Goal: Information Seeking & Learning: Check status

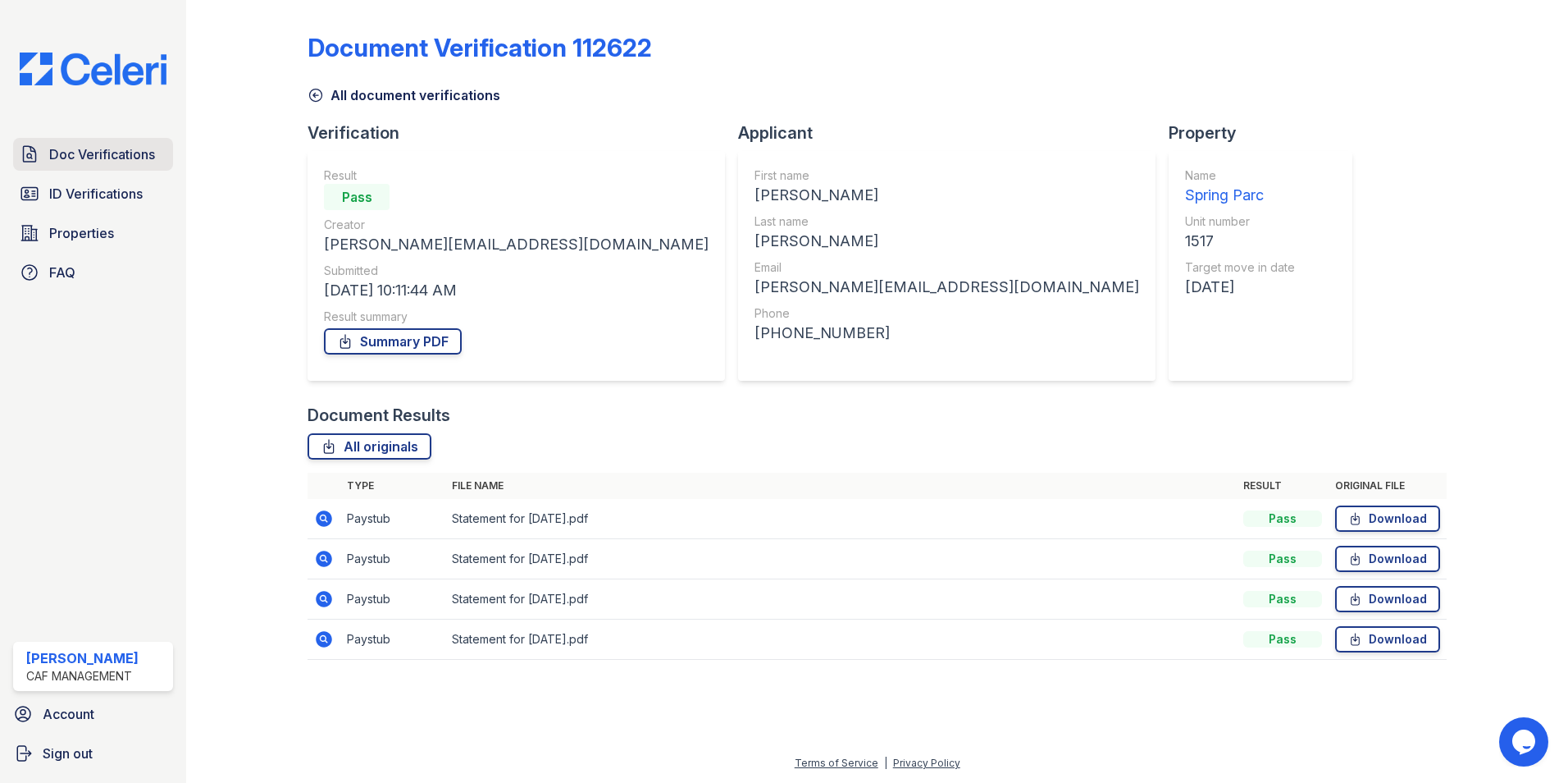
click at [98, 154] on span "Doc Verifications" at bounding box center [101, 154] width 106 height 19
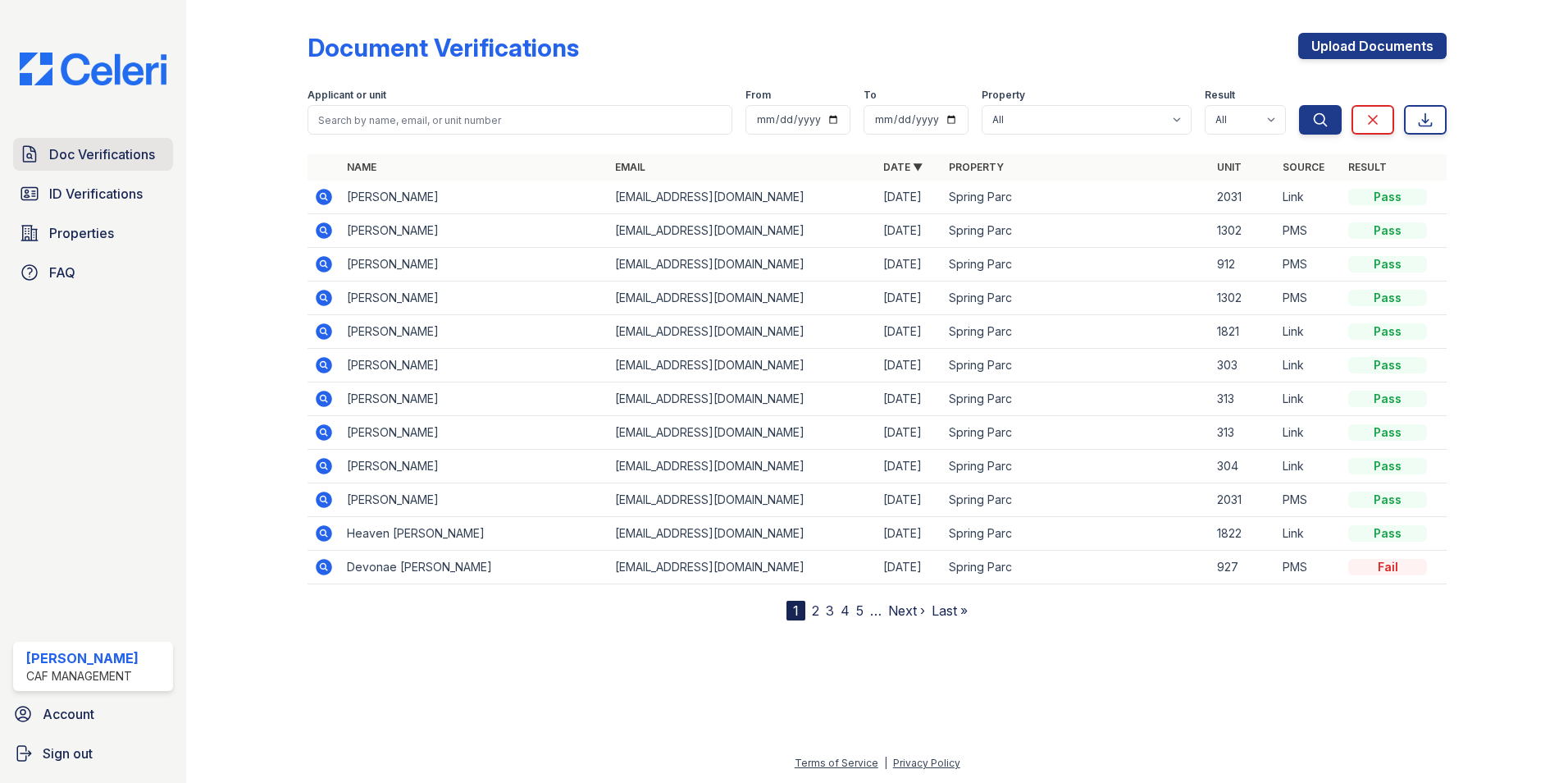
click at [102, 154] on span "Doc Verifications" at bounding box center [101, 154] width 106 height 19
click at [107, 196] on span "ID Verifications" at bounding box center [96, 193] width 94 height 19
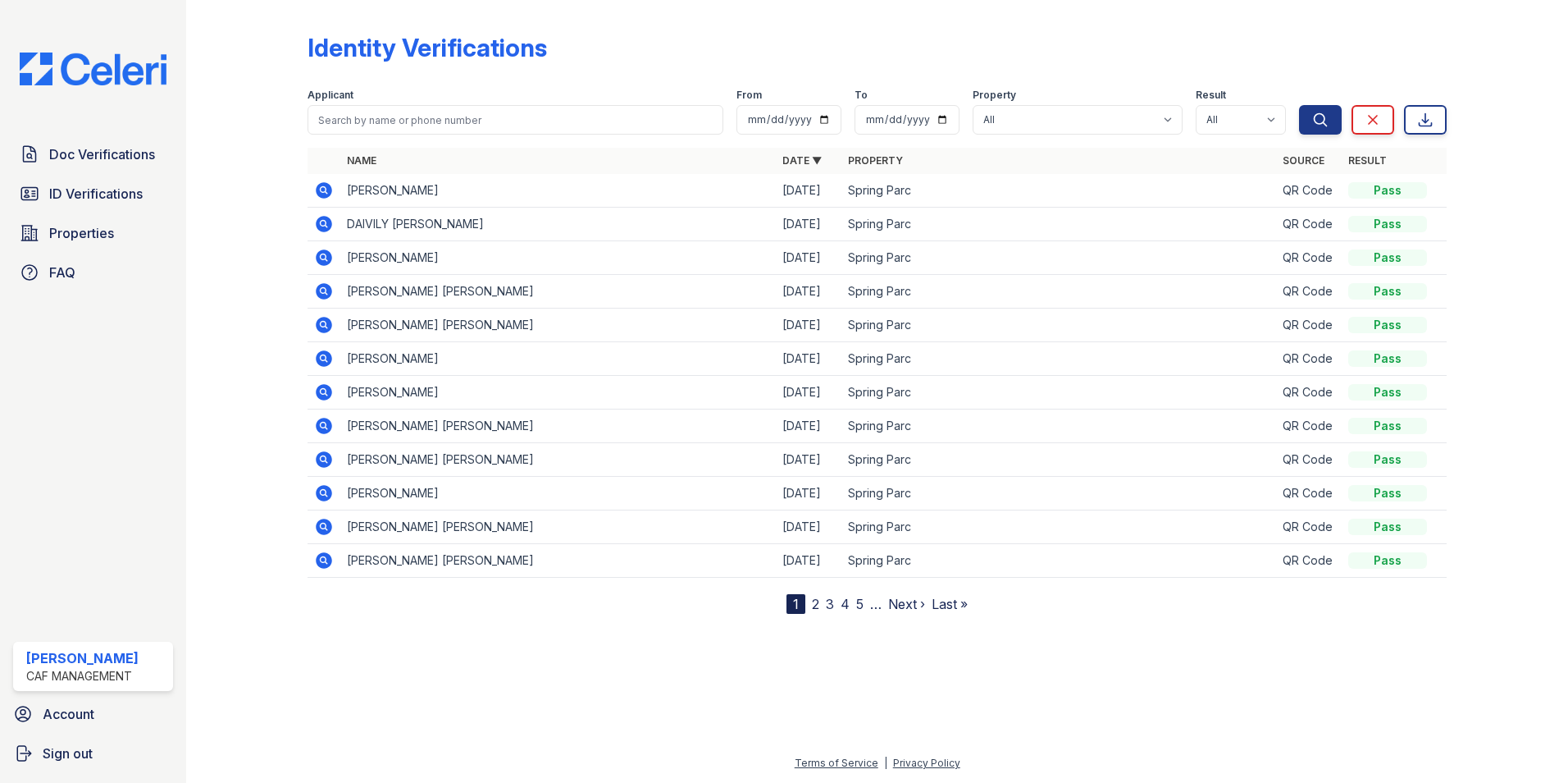
click at [323, 189] on icon at bounding box center [322, 189] width 4 height 4
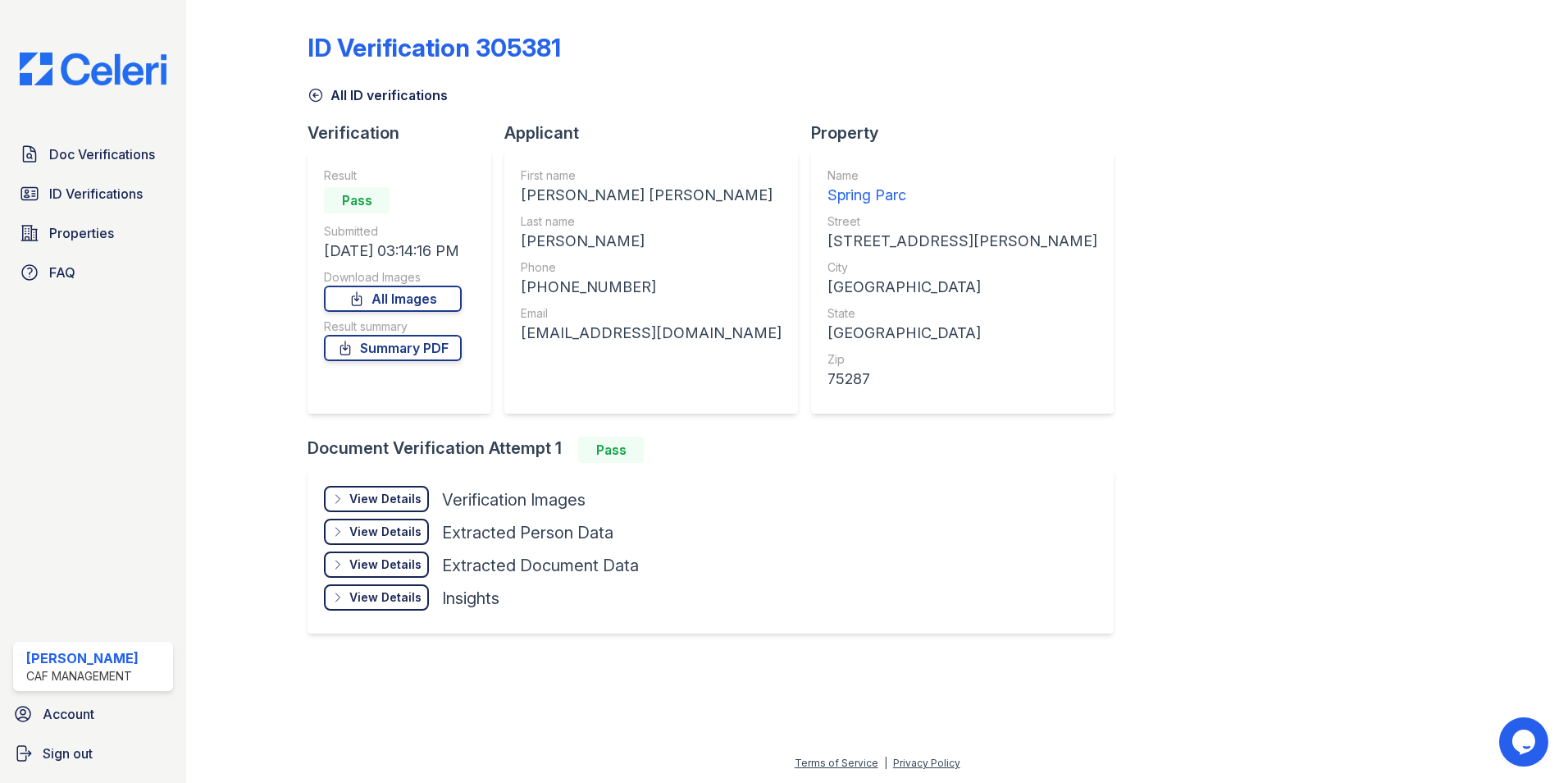
click at [403, 493] on div "View Details" at bounding box center [385, 498] width 72 height 16
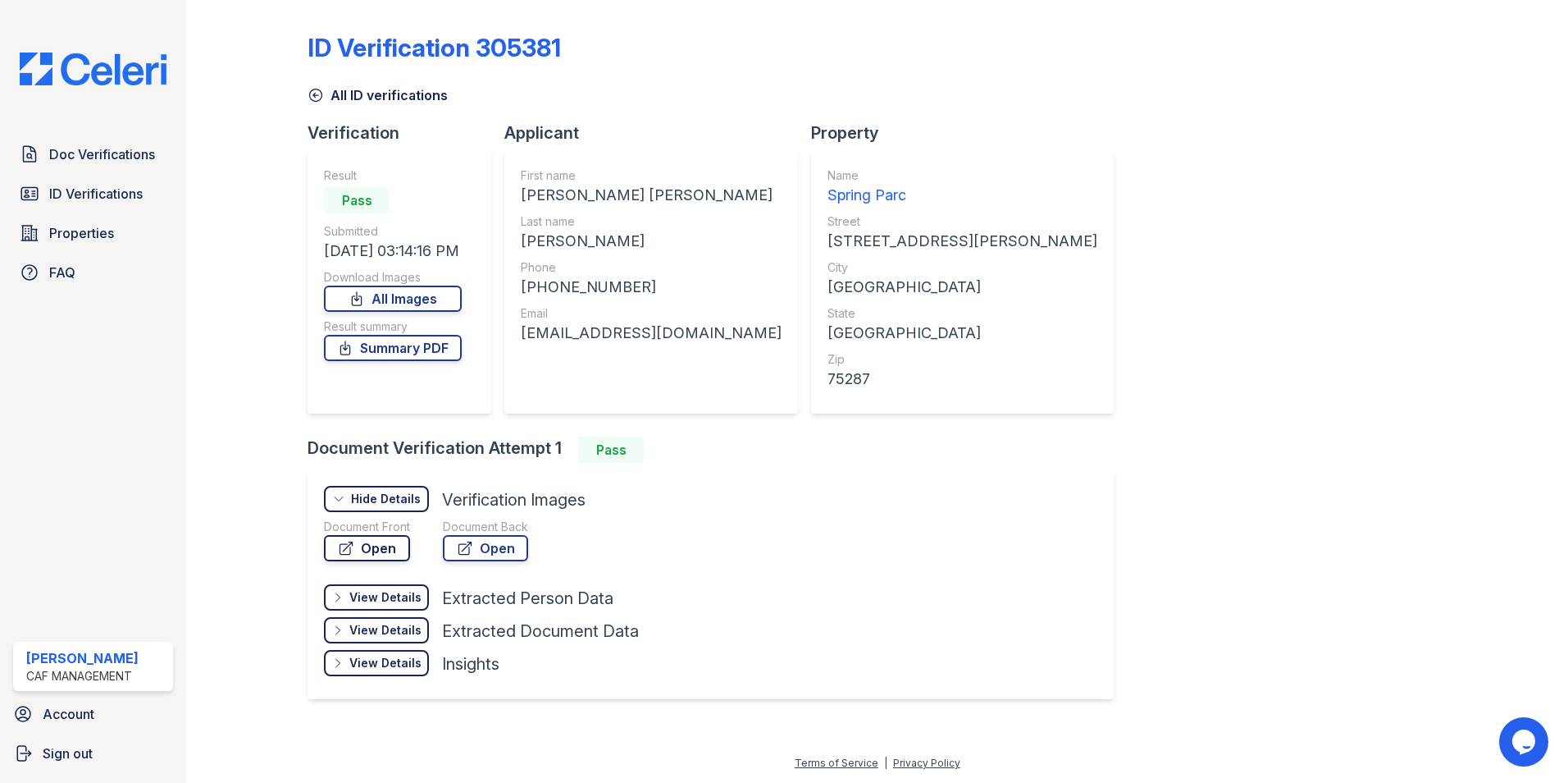
click at [400, 544] on link "Open" at bounding box center [367, 548] width 86 height 26
click at [95, 186] on span "ID Verifications" at bounding box center [96, 193] width 94 height 19
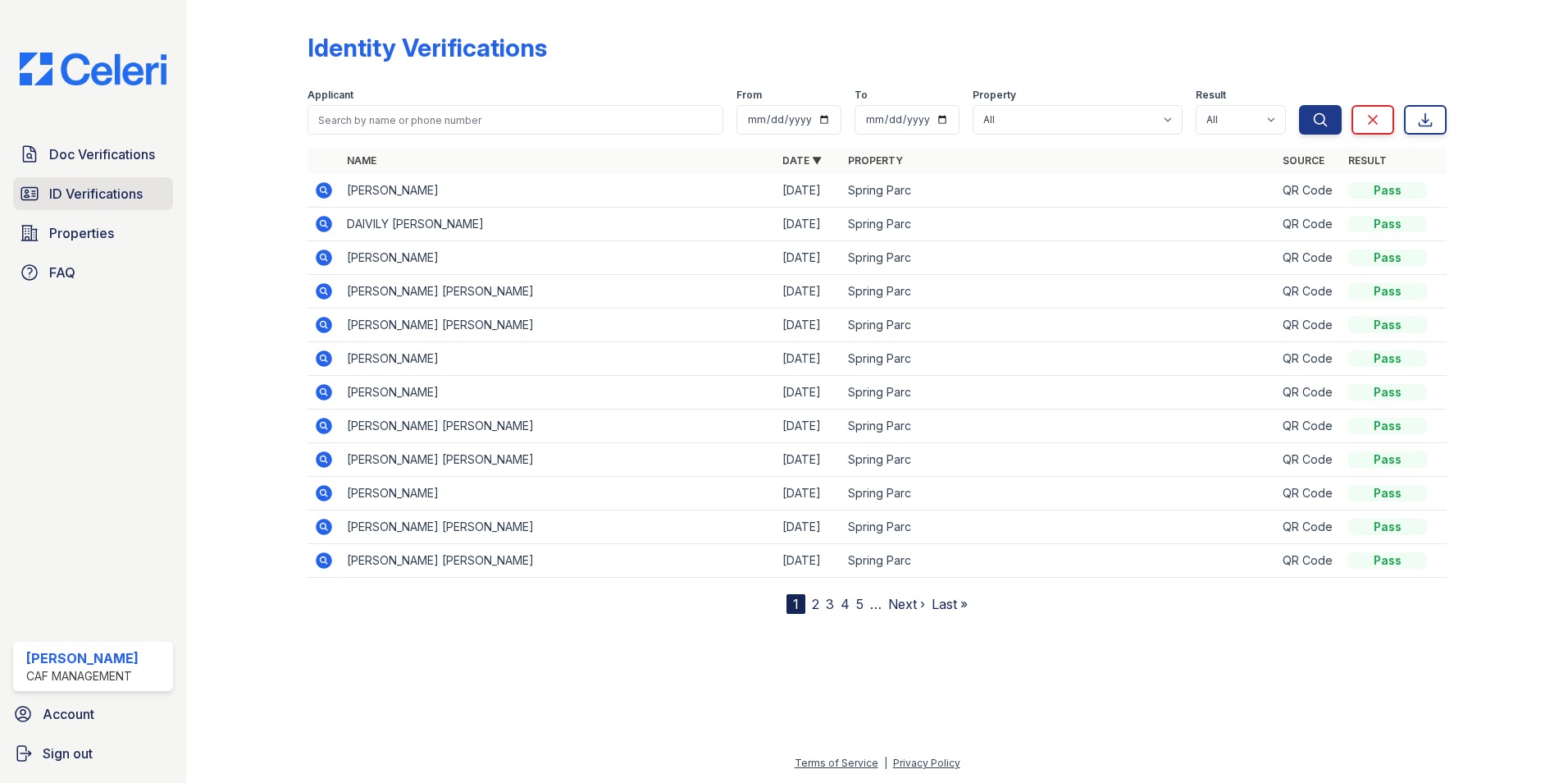
click at [79, 191] on span "ID Verifications" at bounding box center [96, 193] width 94 height 19
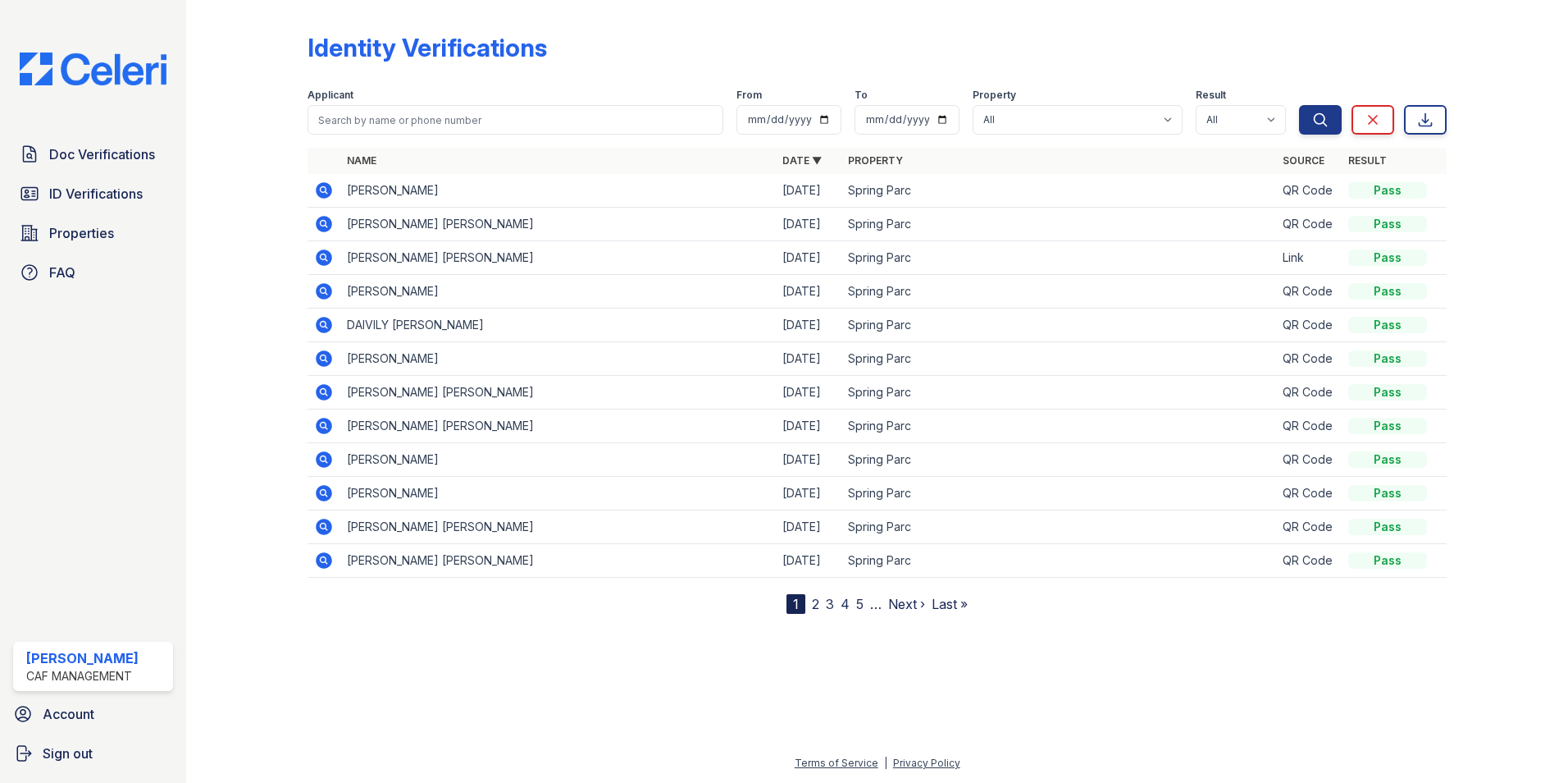
click at [326, 190] on icon at bounding box center [324, 189] width 19 height 19
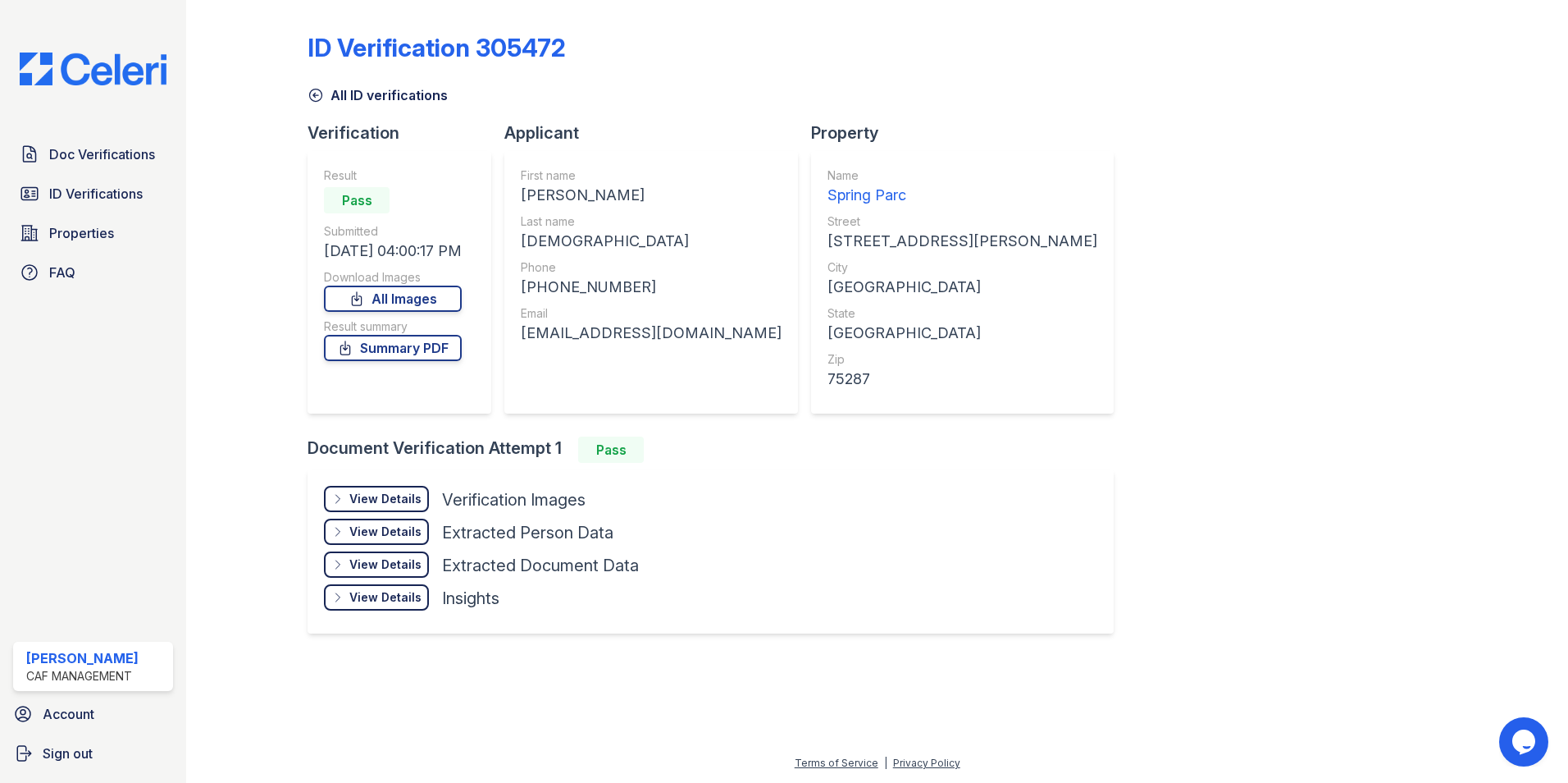
click at [383, 497] on div "View Details" at bounding box center [385, 498] width 72 height 16
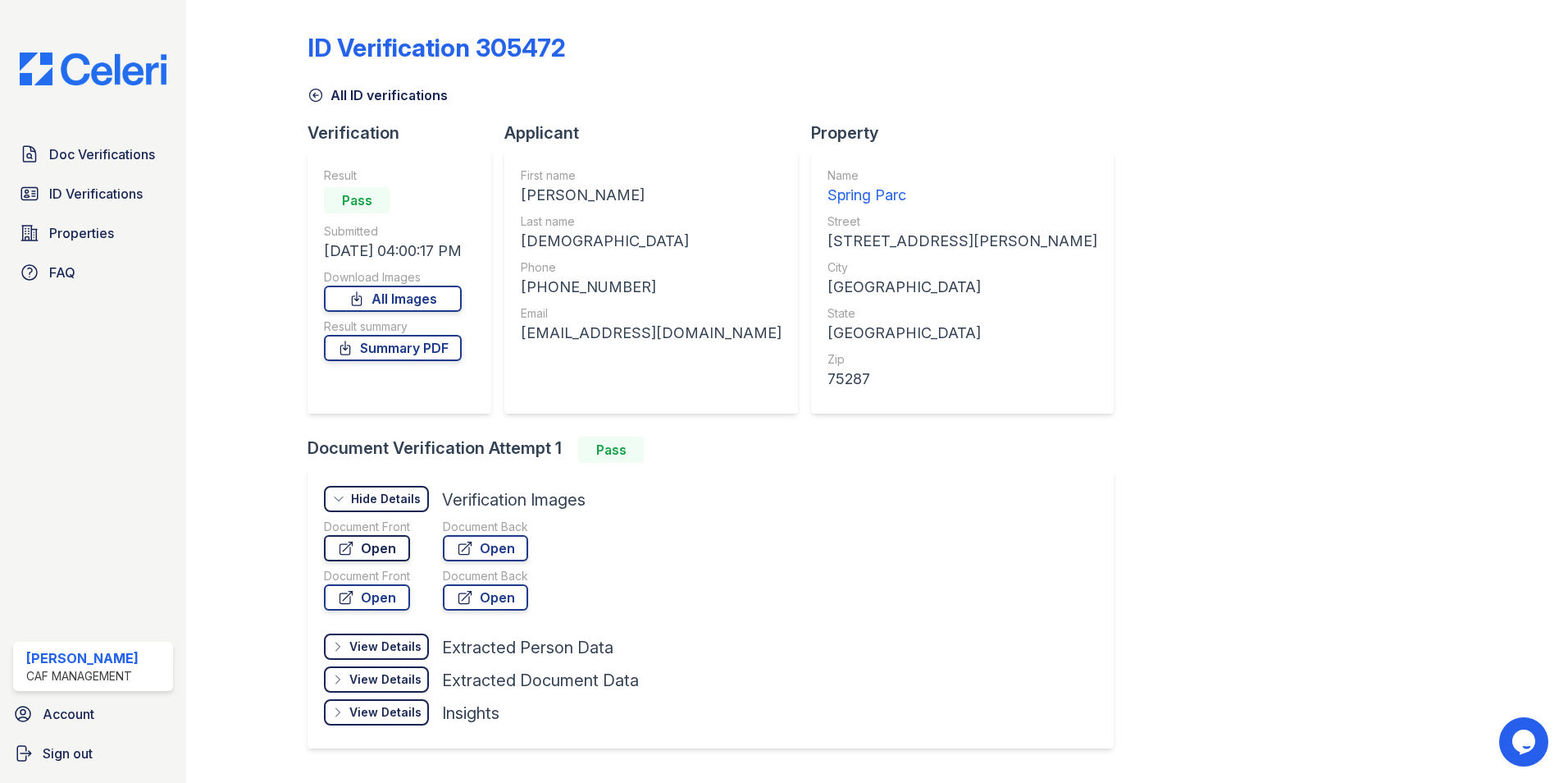
click at [374, 546] on link "Open" at bounding box center [367, 548] width 86 height 26
click at [317, 85] on link "All ID verifications" at bounding box center [378, 95] width 140 height 19
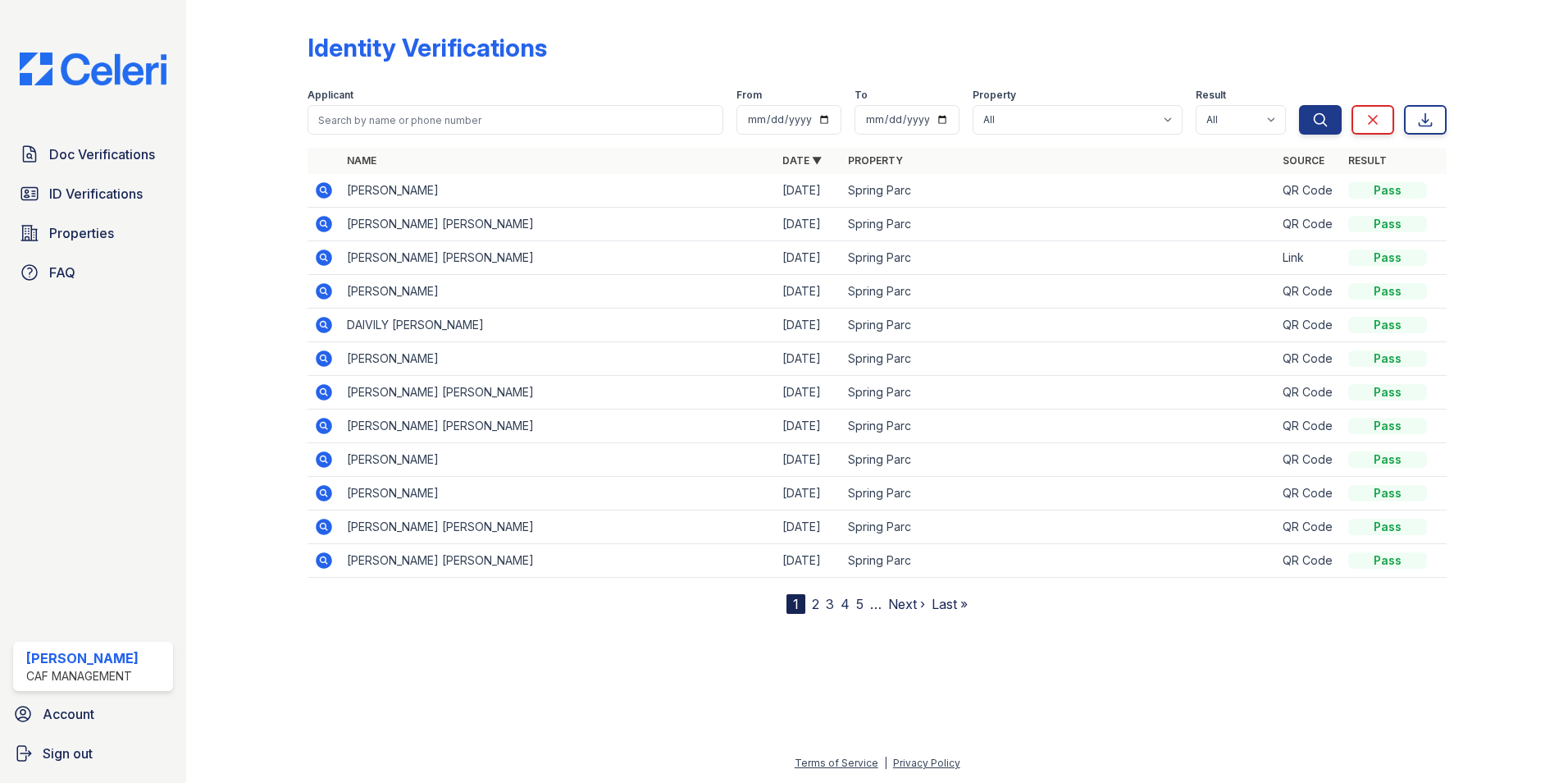
click at [320, 223] on icon at bounding box center [324, 223] width 19 height 19
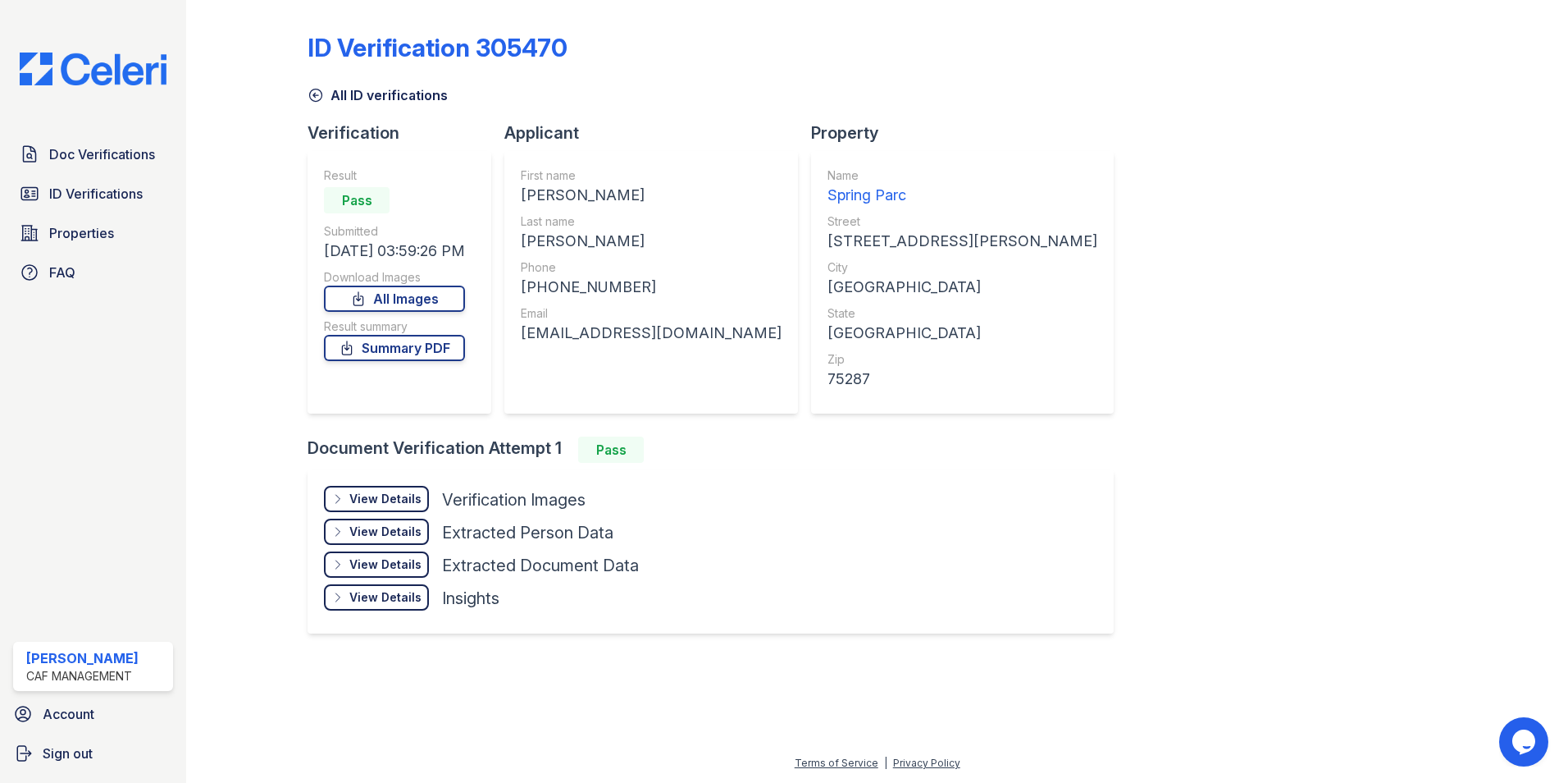
click at [377, 505] on div "View Details" at bounding box center [385, 498] width 72 height 16
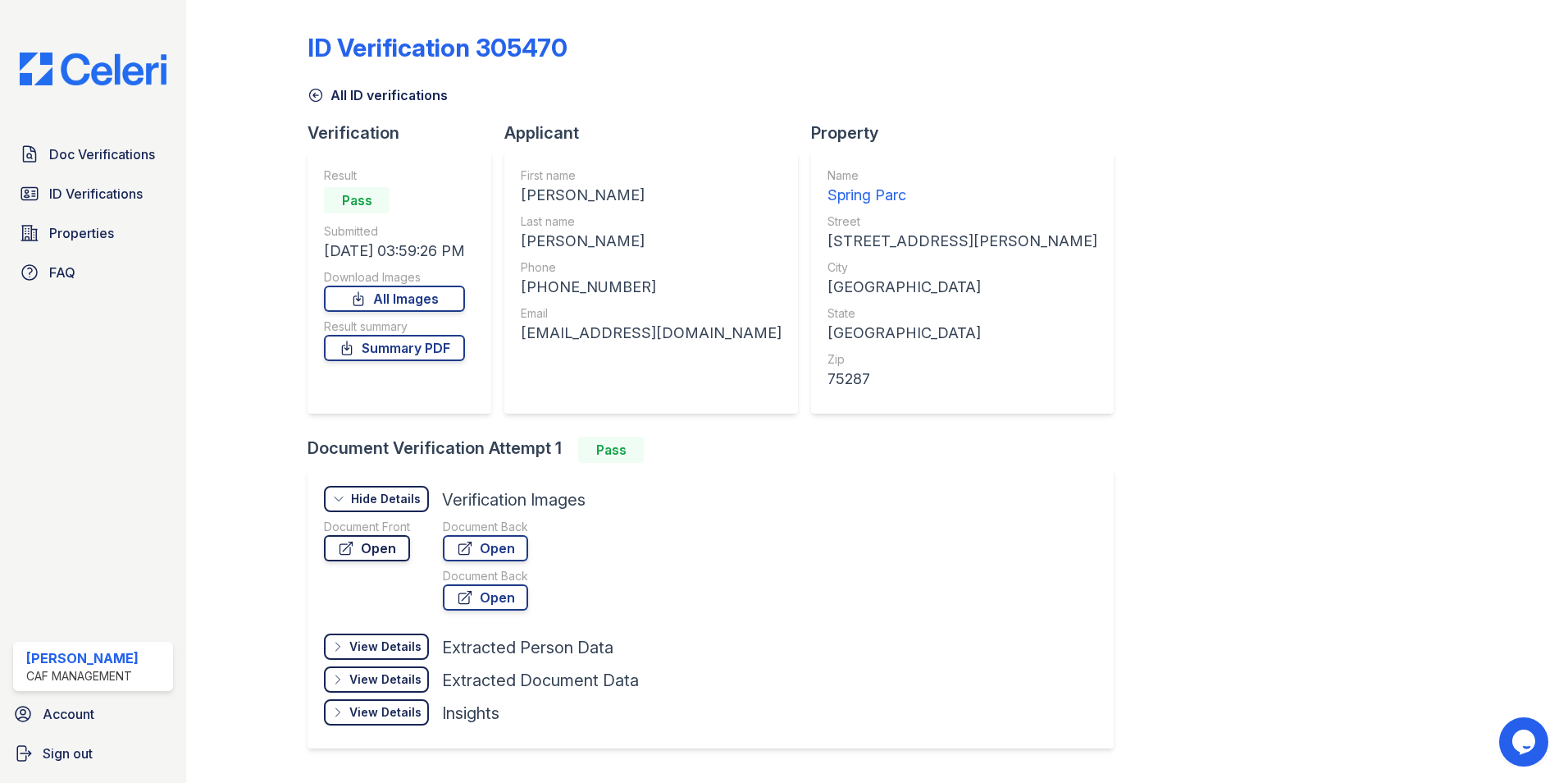
click at [363, 549] on link "Open" at bounding box center [367, 548] width 86 height 26
click at [314, 92] on icon at bounding box center [315, 95] width 16 height 16
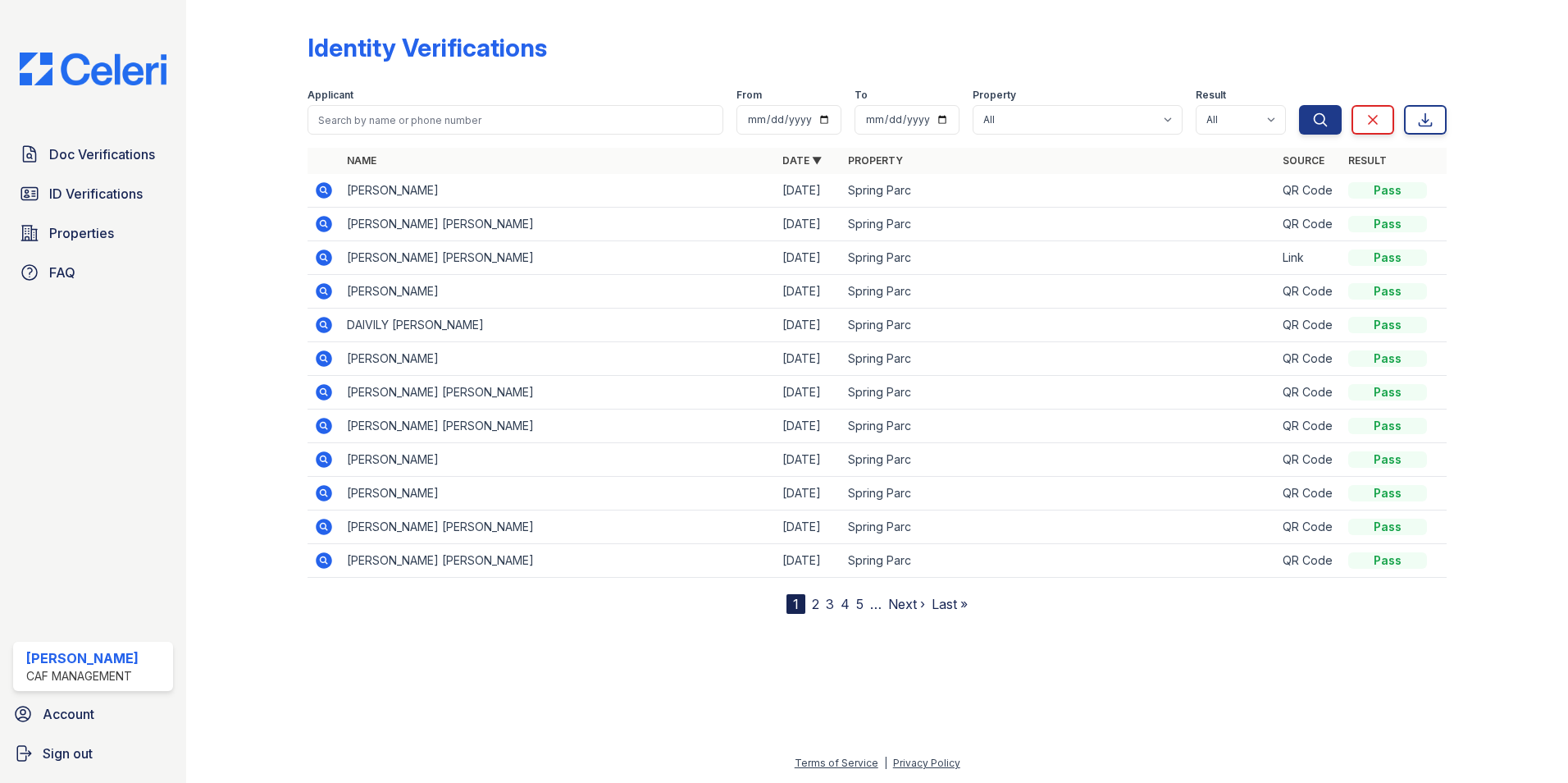
click at [321, 255] on icon at bounding box center [324, 257] width 19 height 19
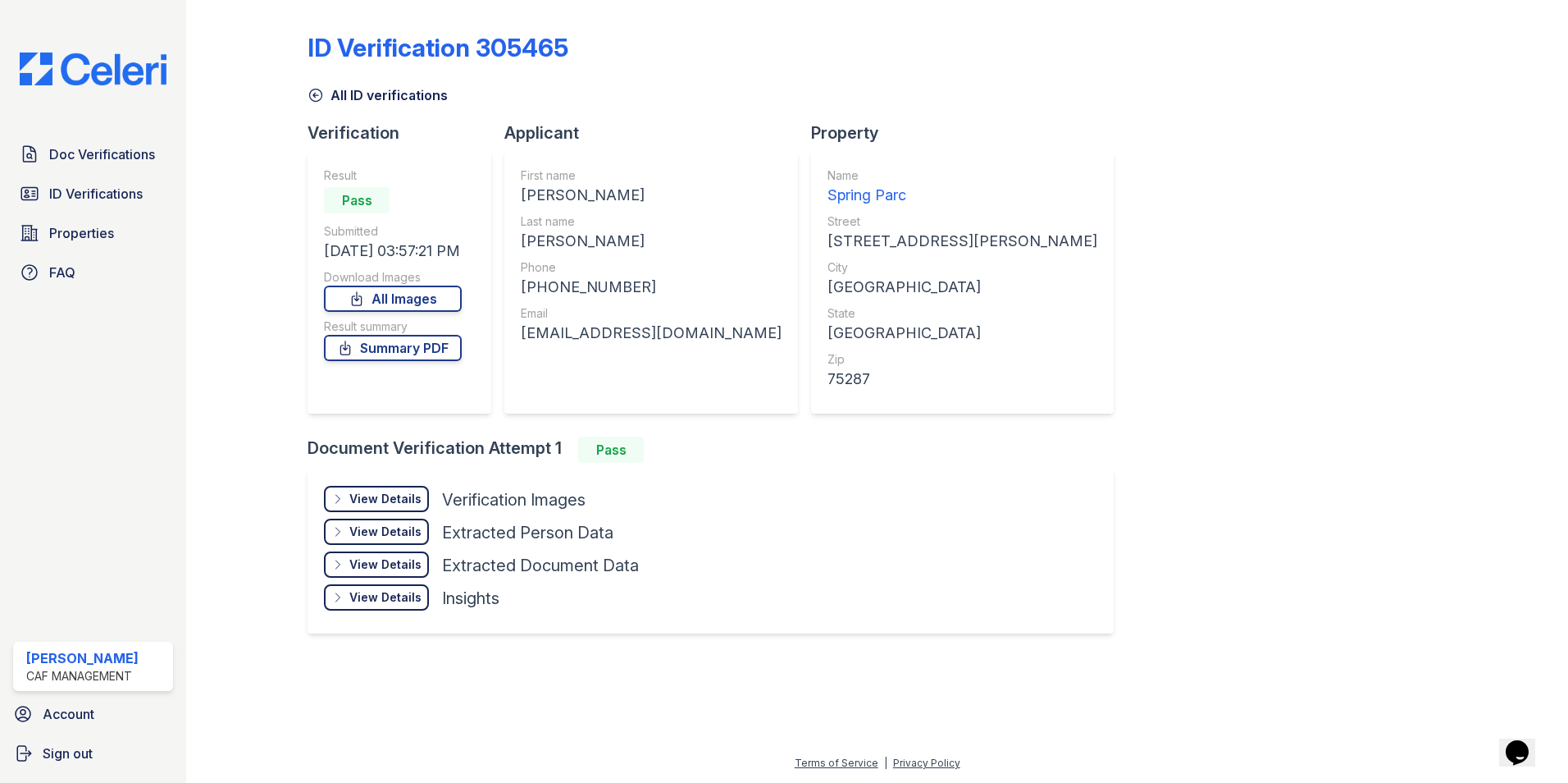
click at [377, 503] on div "View Details" at bounding box center [385, 498] width 72 height 16
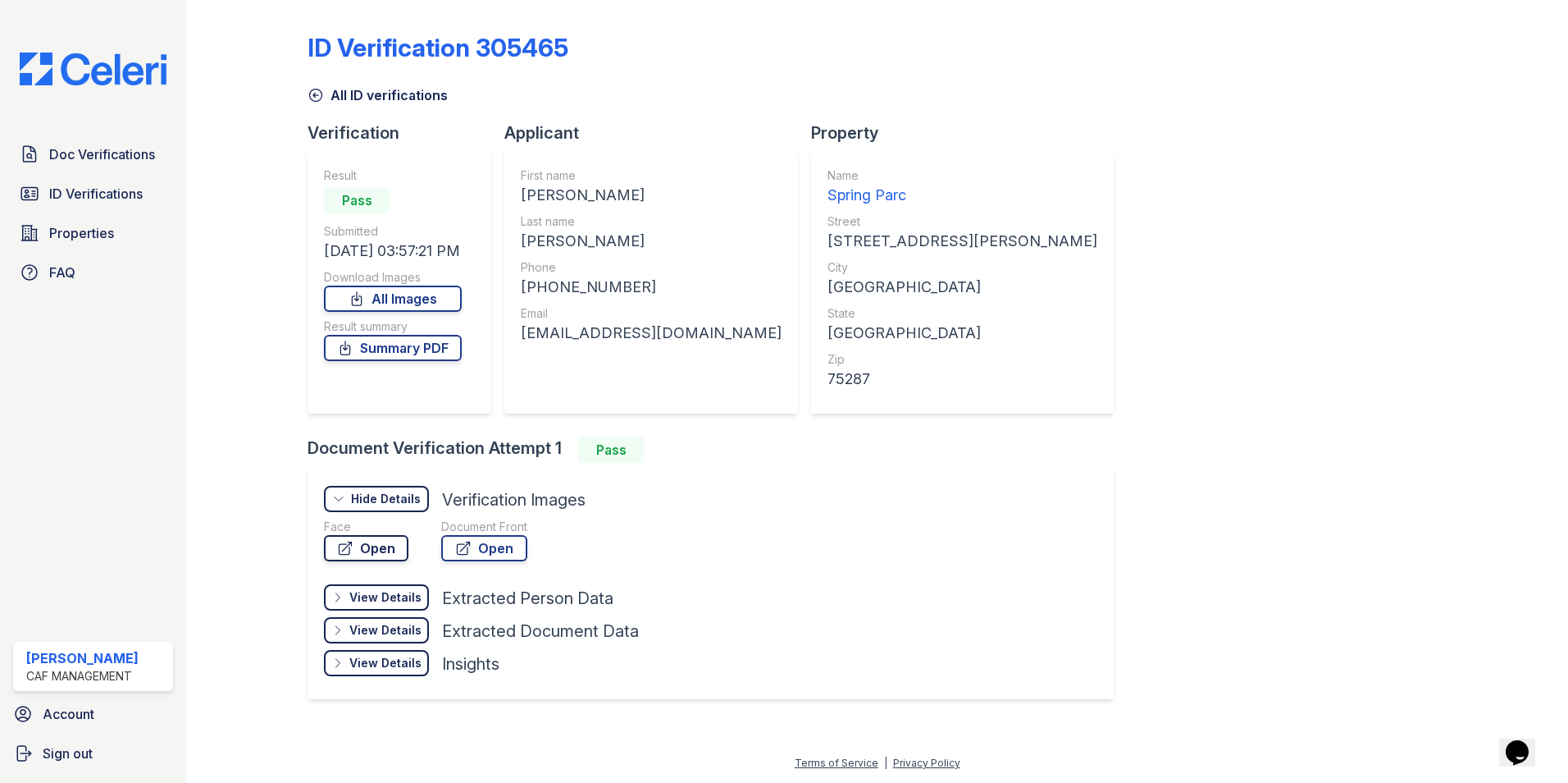
click at [357, 561] on link "Open" at bounding box center [366, 548] width 85 height 26
drag, startPoint x: 691, startPoint y: 335, endPoint x: 523, endPoint y: 336, distance: 168.0
click at [523, 336] on div "First name OSCAR JAFET Last name DIAZ RAMIREZ Phone +12148590977 Email diazjafe…" at bounding box center [651, 282] width 293 height 263
copy div "diazjafet011@gmail.com"
click at [71, 158] on span "Doc Verifications" at bounding box center [101, 154] width 106 height 19
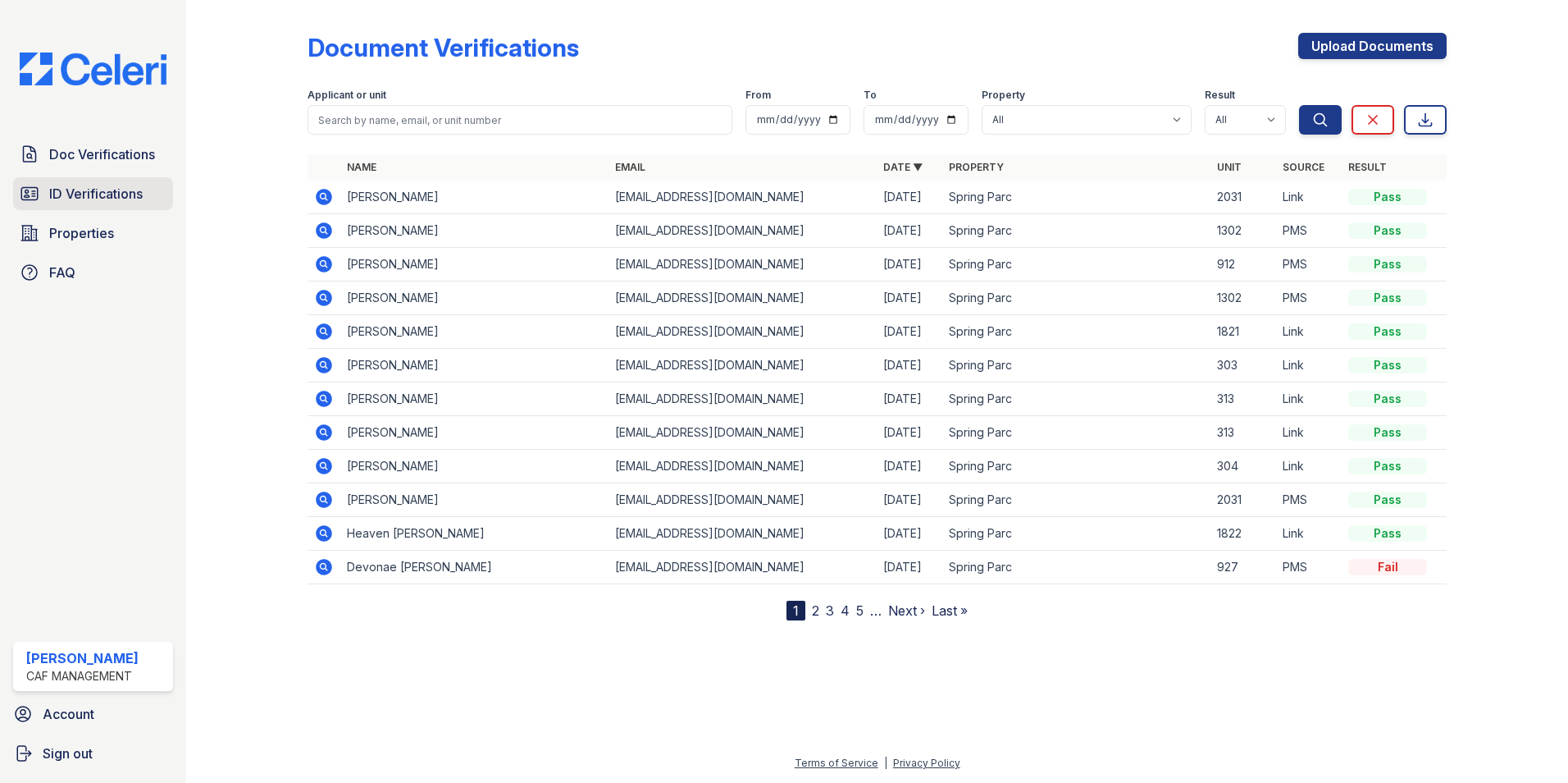
click at [76, 188] on span "ID Verifications" at bounding box center [96, 193] width 94 height 19
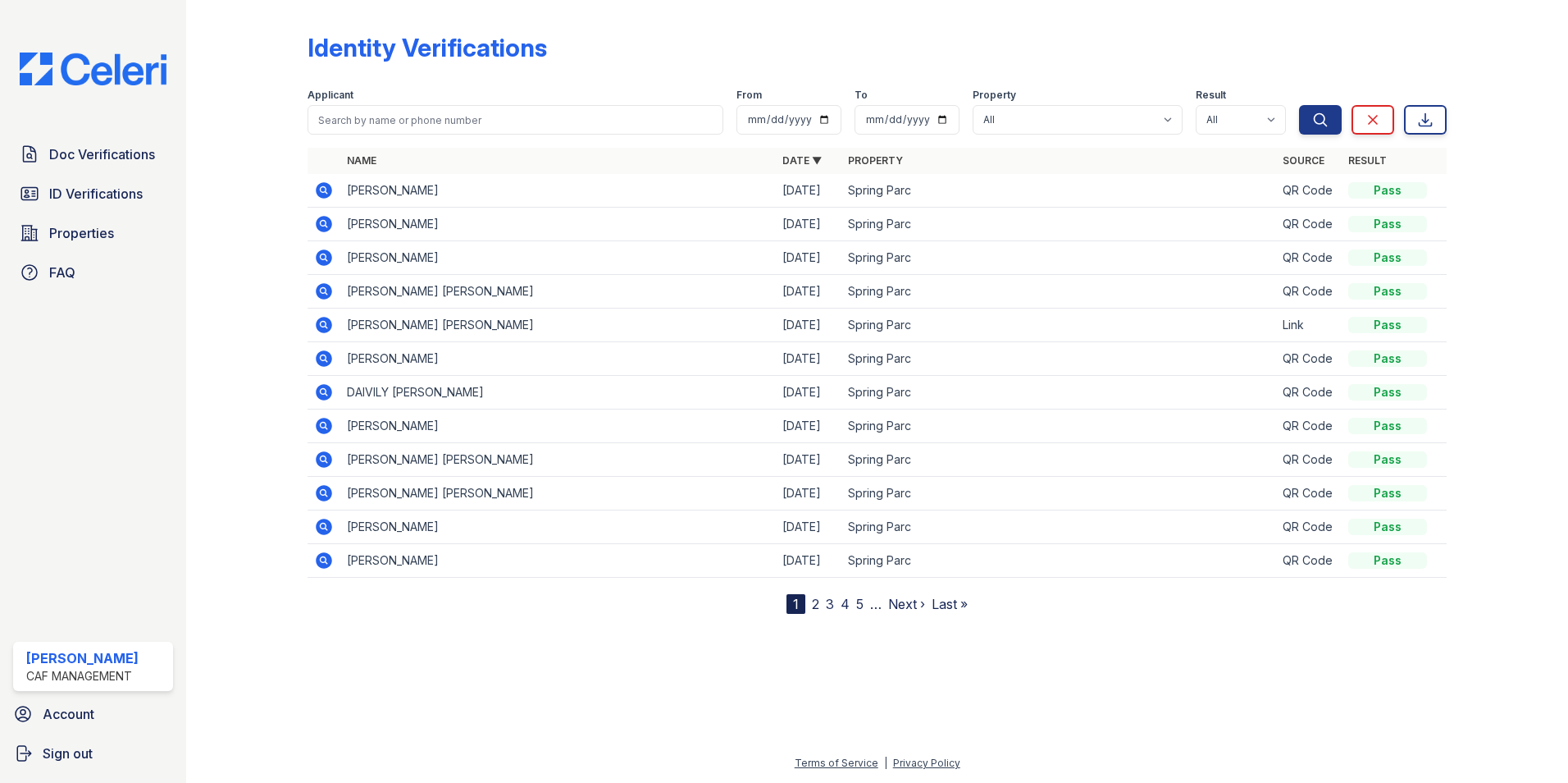
click at [322, 182] on icon at bounding box center [324, 189] width 19 height 19
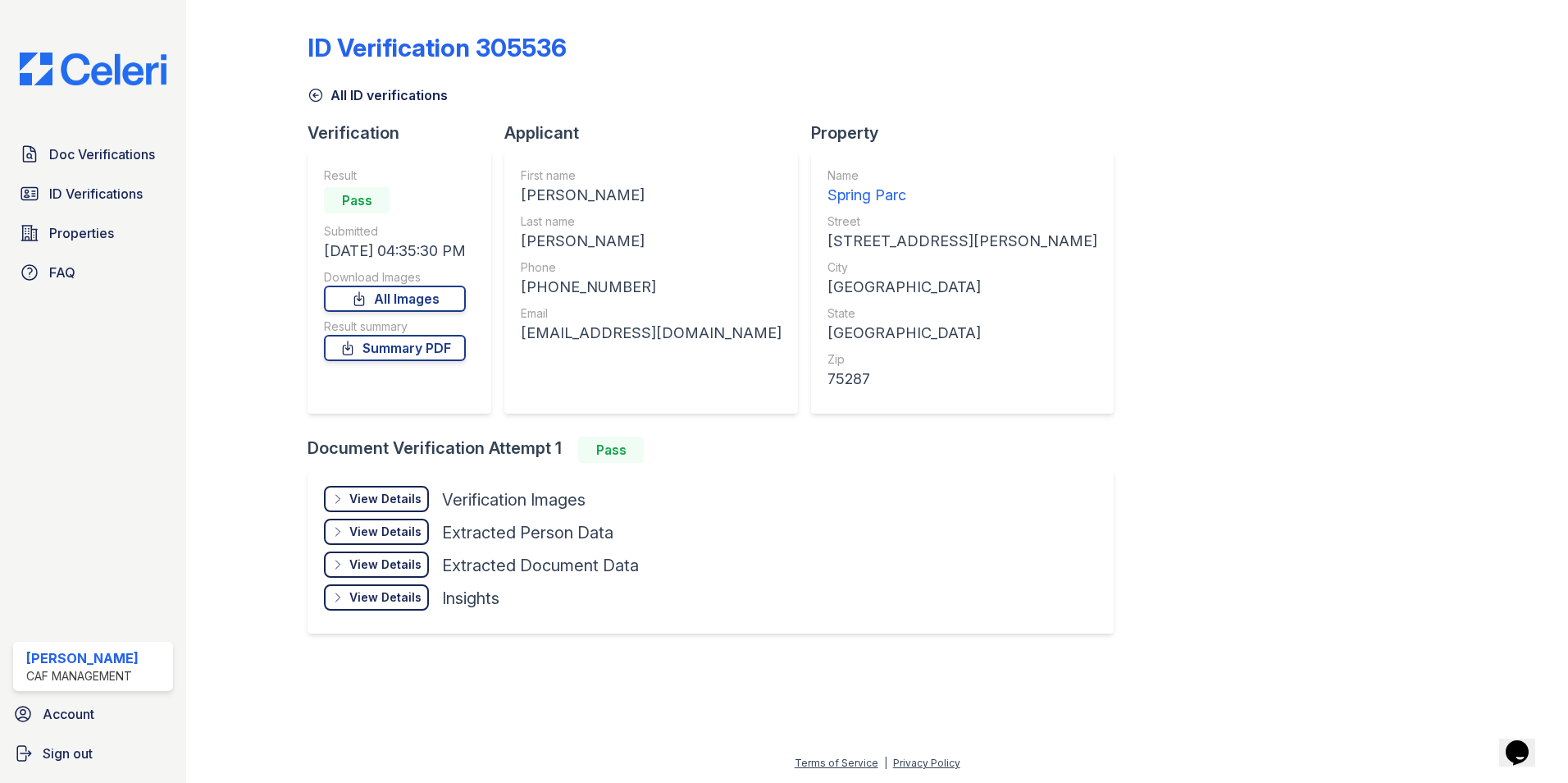
click at [387, 501] on div "View Details" at bounding box center [385, 498] width 72 height 16
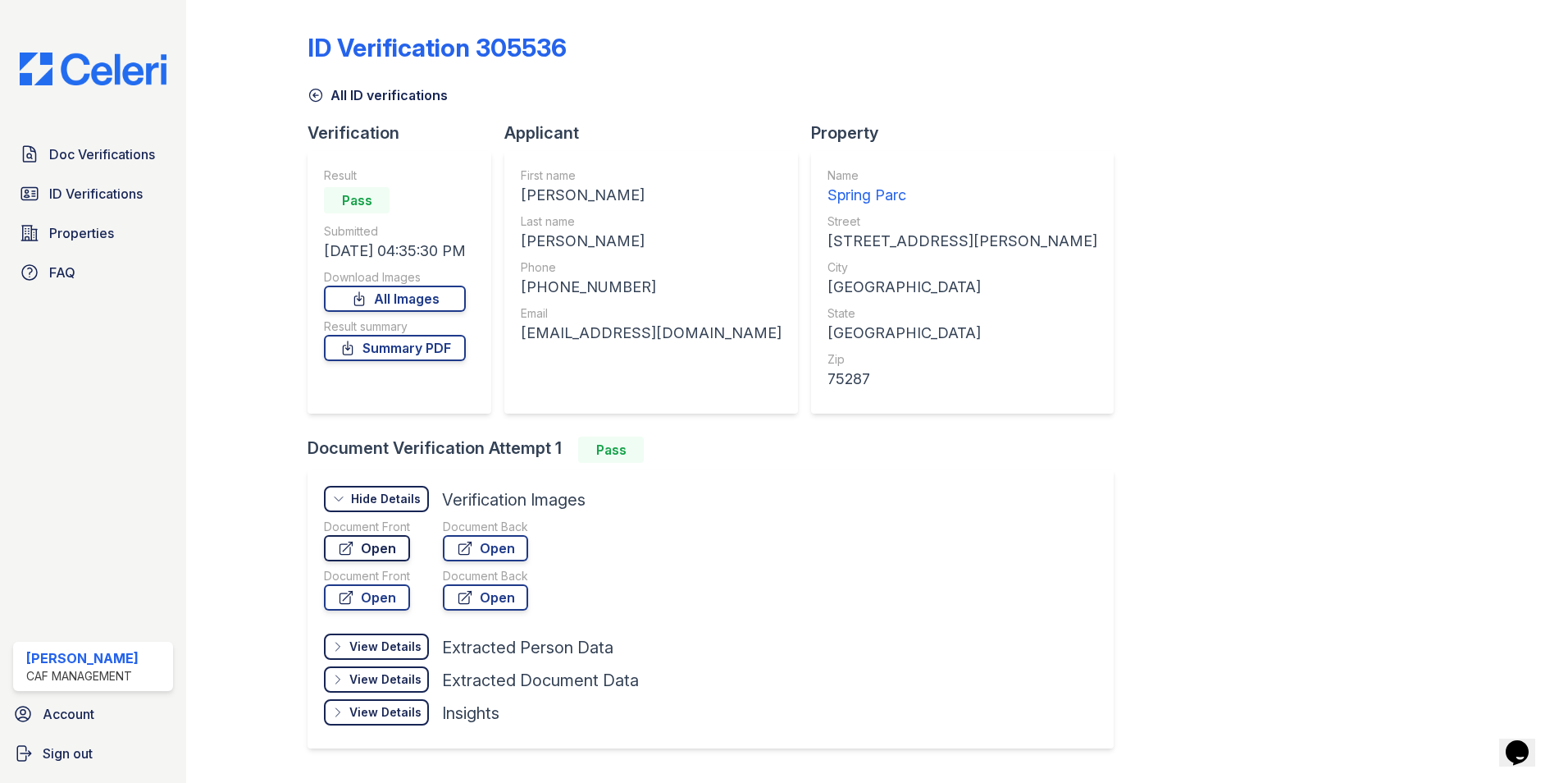
click at [374, 553] on link "Open" at bounding box center [367, 548] width 86 height 26
click at [319, 88] on icon at bounding box center [315, 95] width 16 height 16
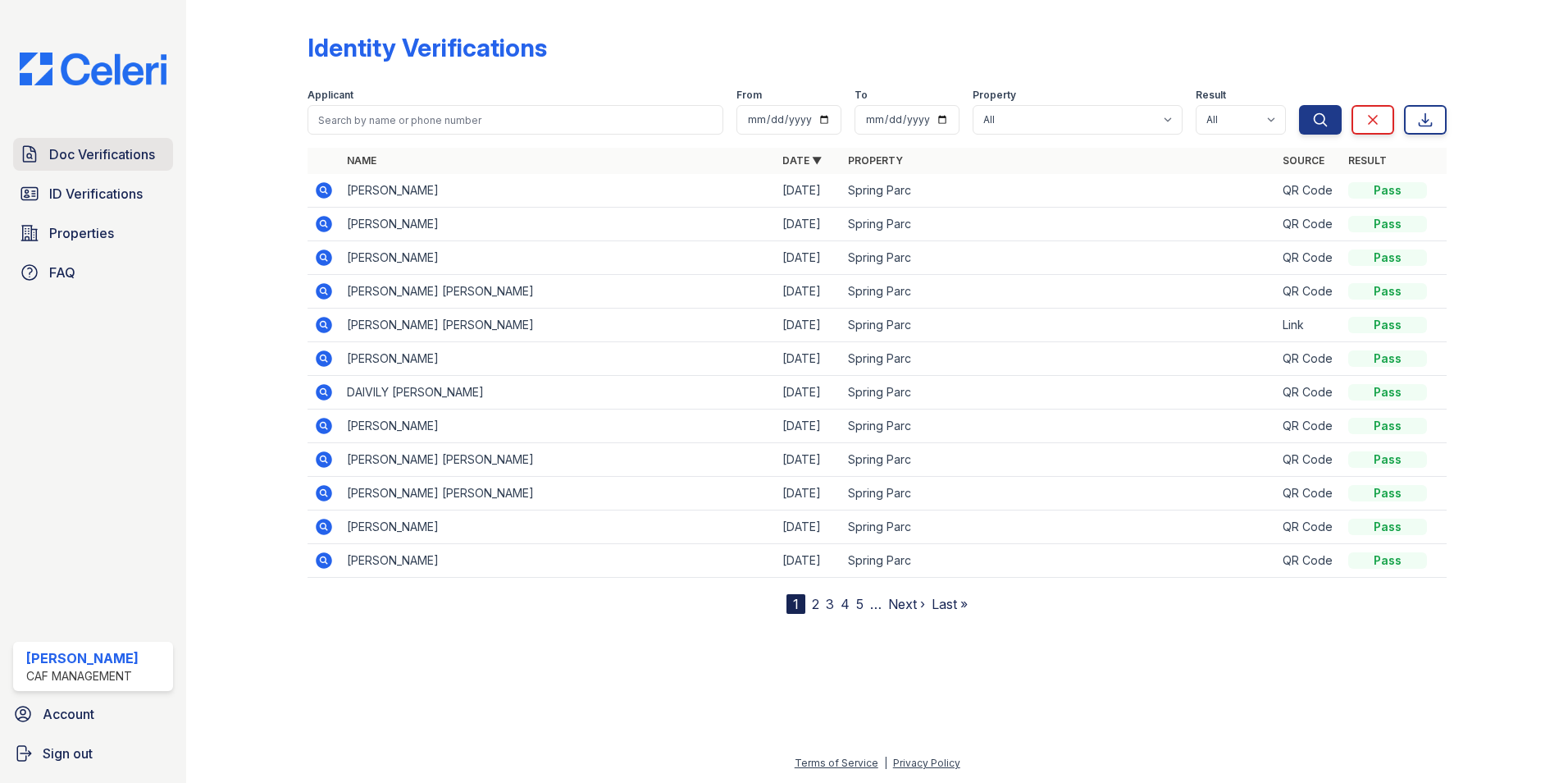
click at [74, 152] on span "Doc Verifications" at bounding box center [101, 154] width 106 height 19
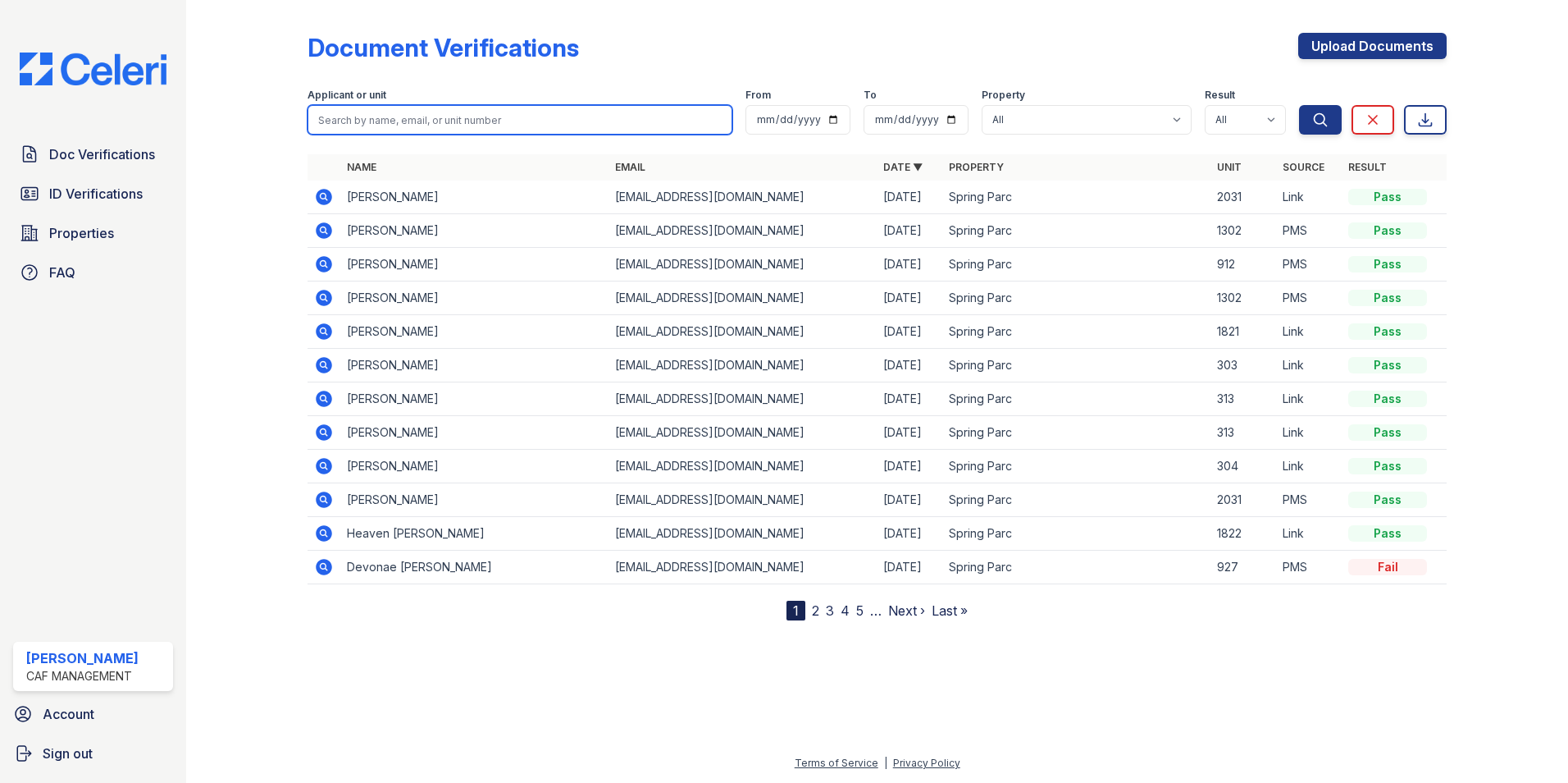
click at [373, 118] on input "search" at bounding box center [520, 119] width 425 height 30
type input "g"
type input "krystyn"
click at [1299, 105] on button "Search" at bounding box center [1320, 119] width 42 height 30
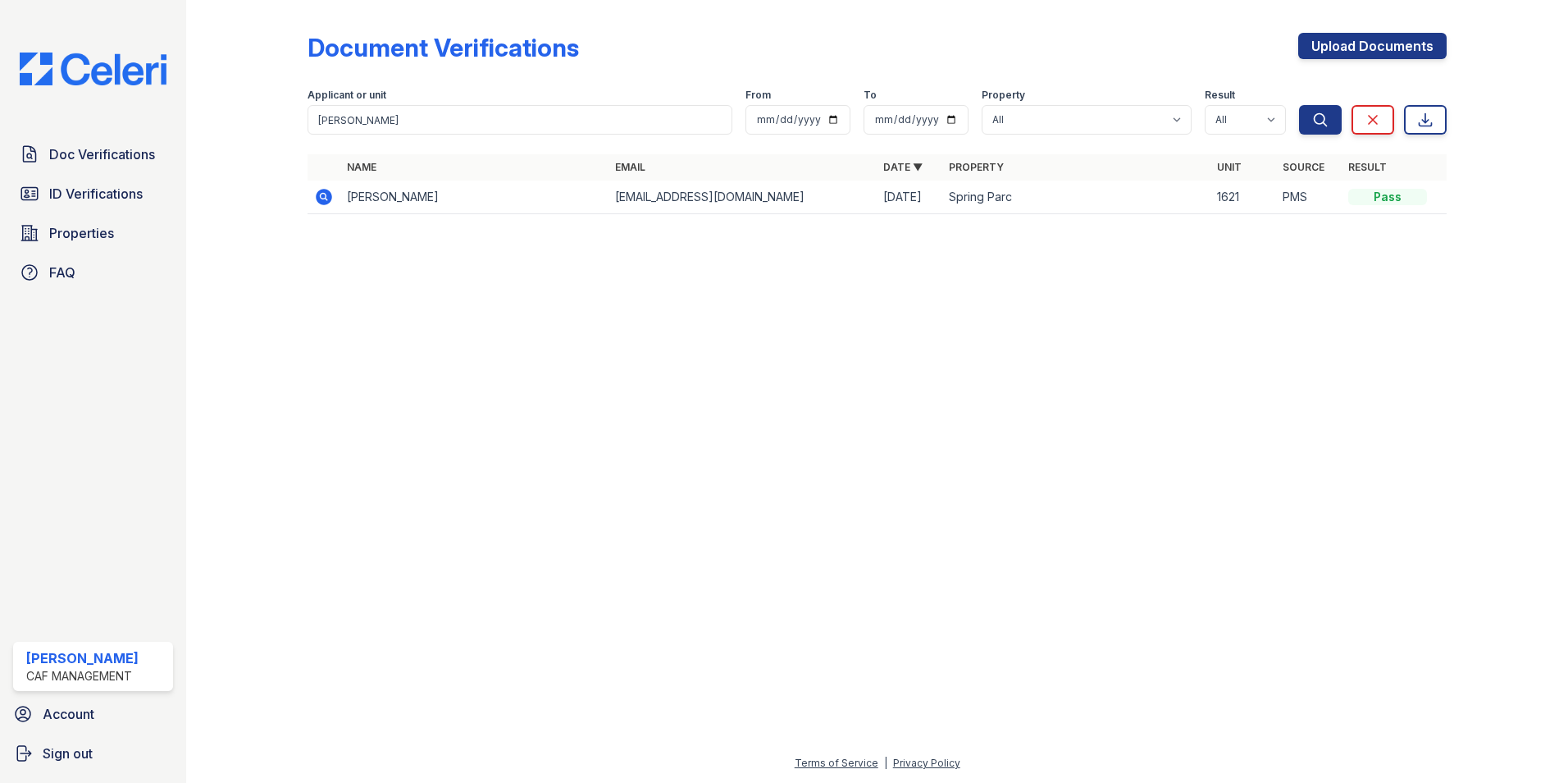
click at [331, 196] on icon at bounding box center [324, 196] width 16 height 16
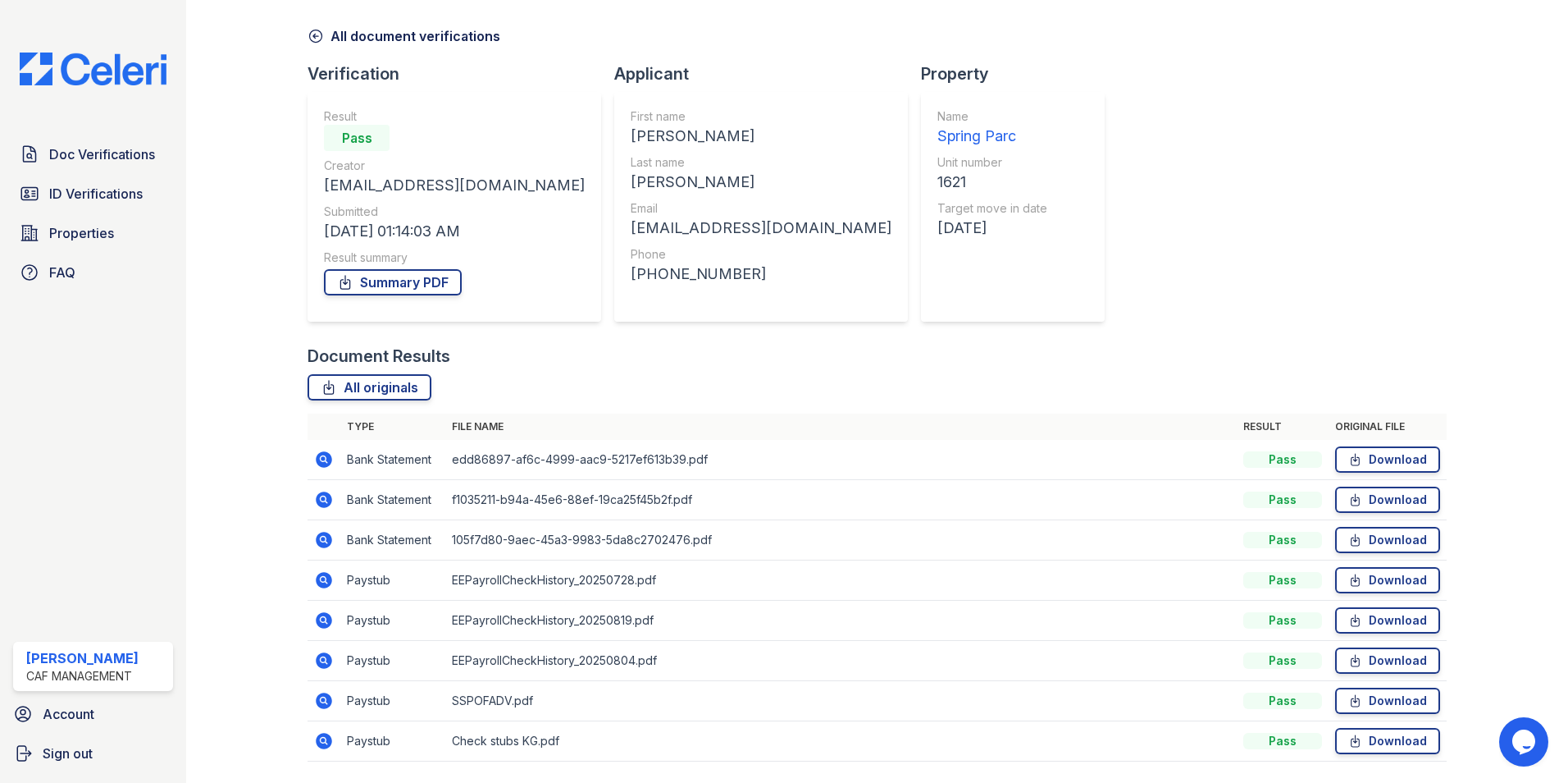
scroll to position [110, 0]
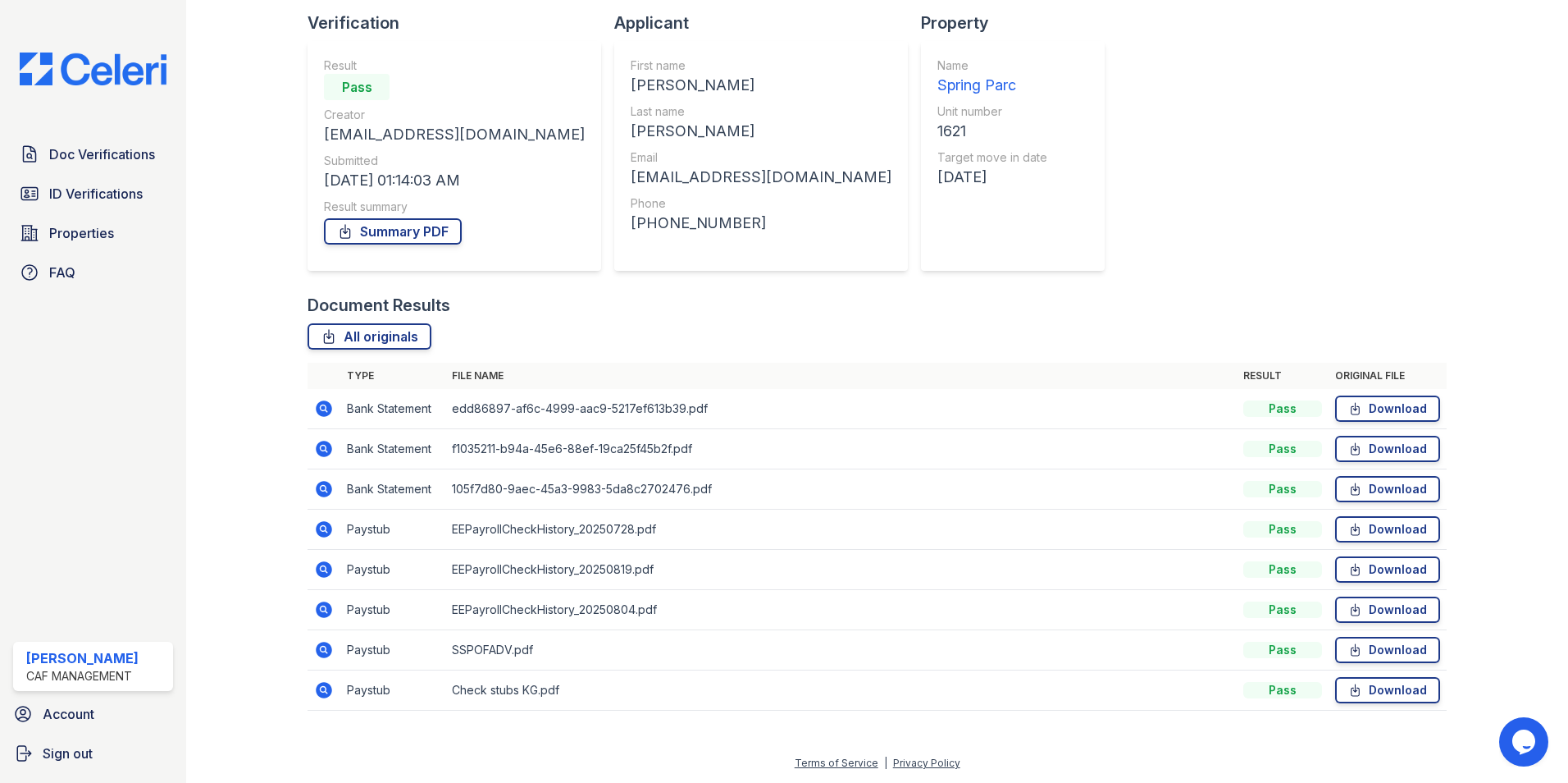
click at [321, 689] on icon at bounding box center [322, 688] width 4 height 4
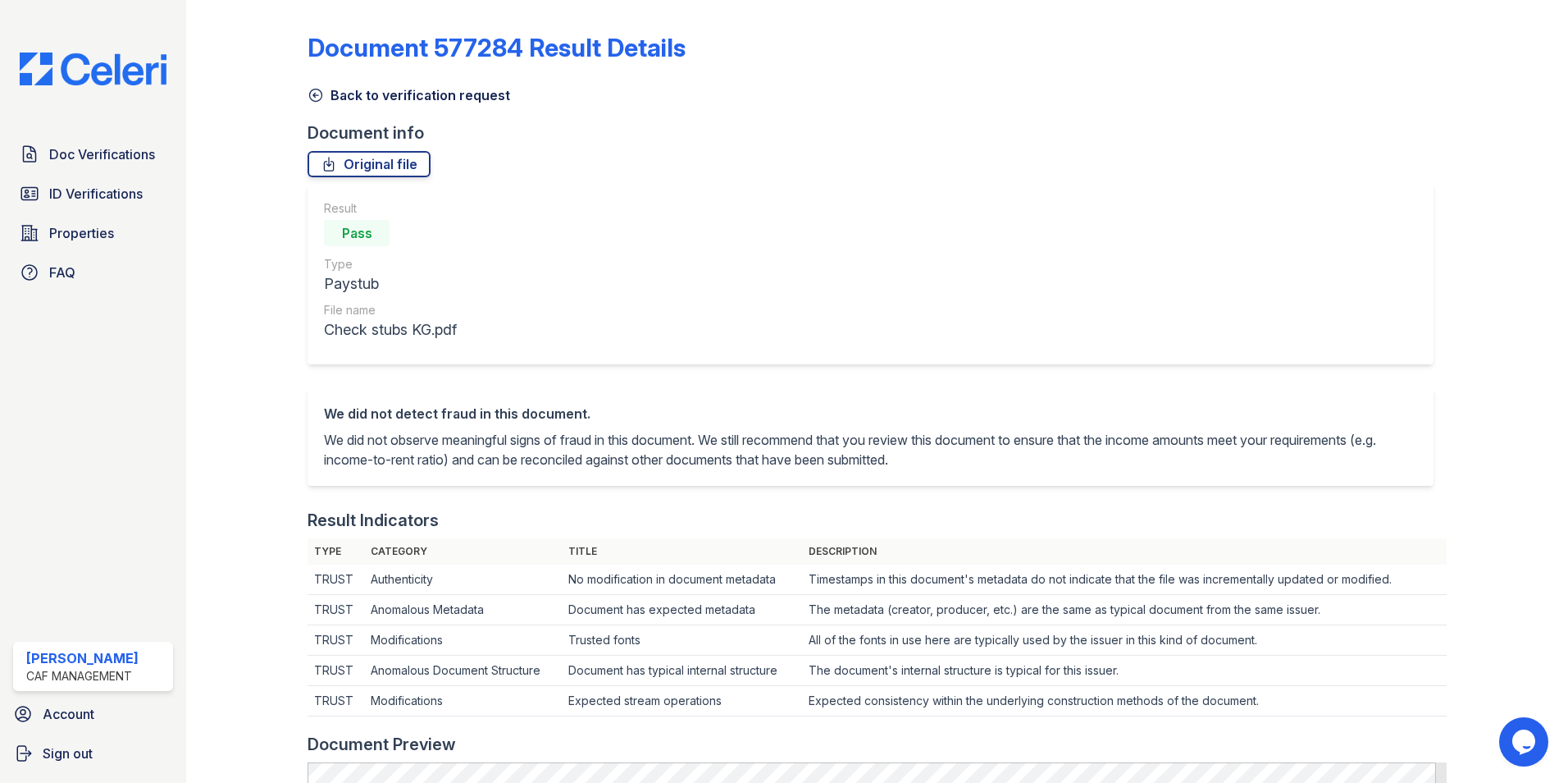
scroll to position [82, 0]
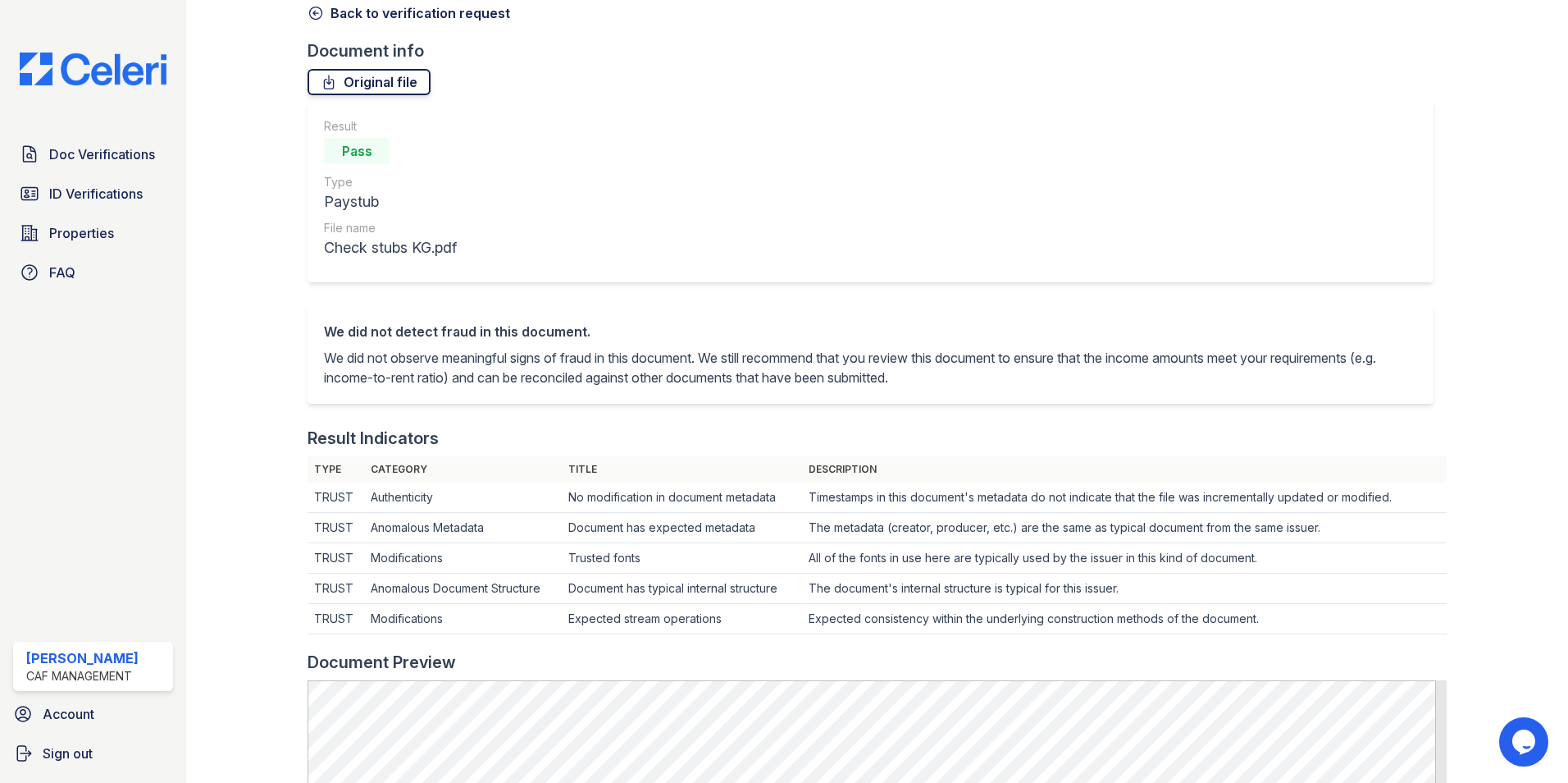
click at [393, 81] on link "Original file" at bounding box center [369, 82] width 123 height 26
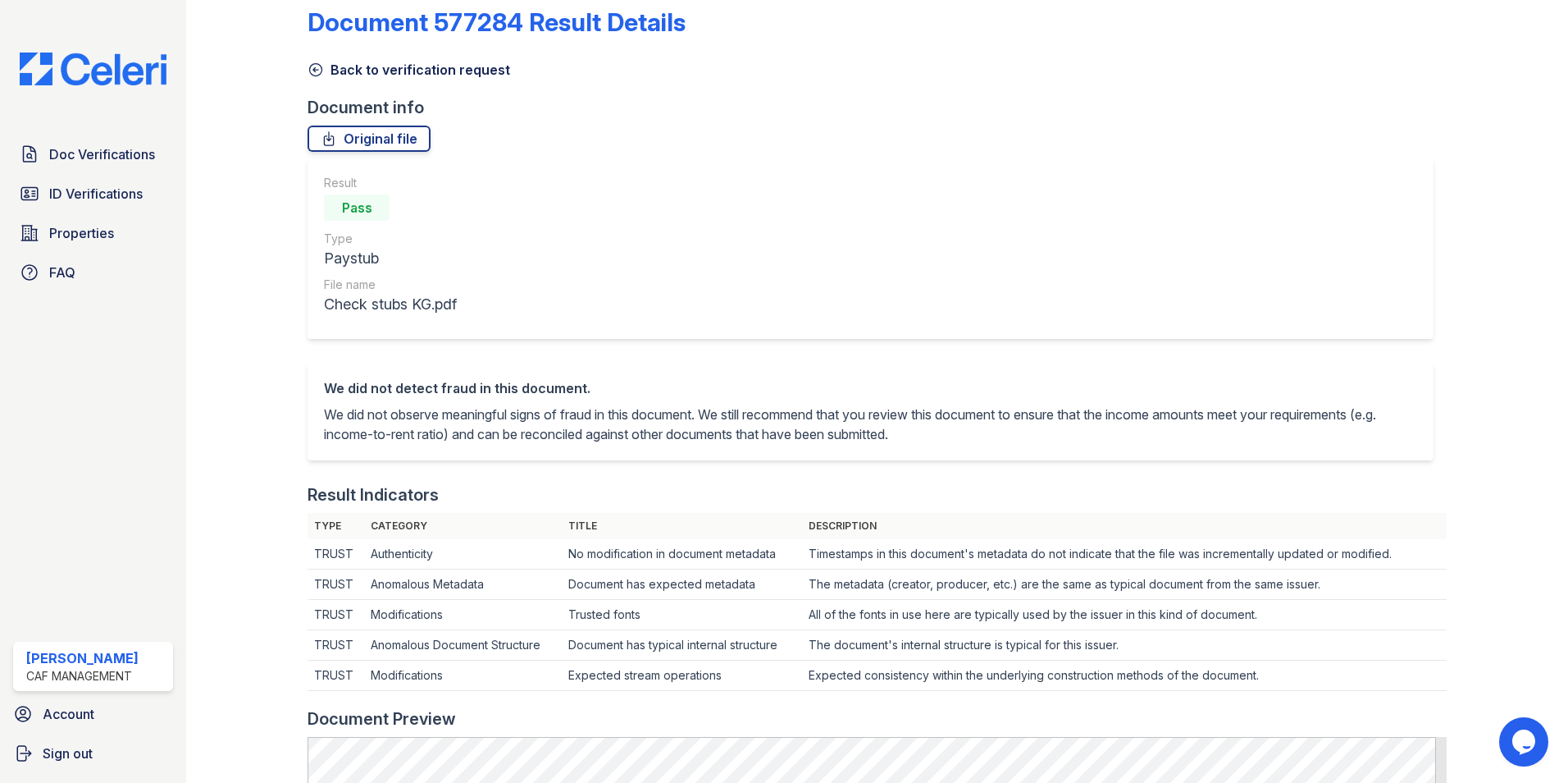
scroll to position [0, 0]
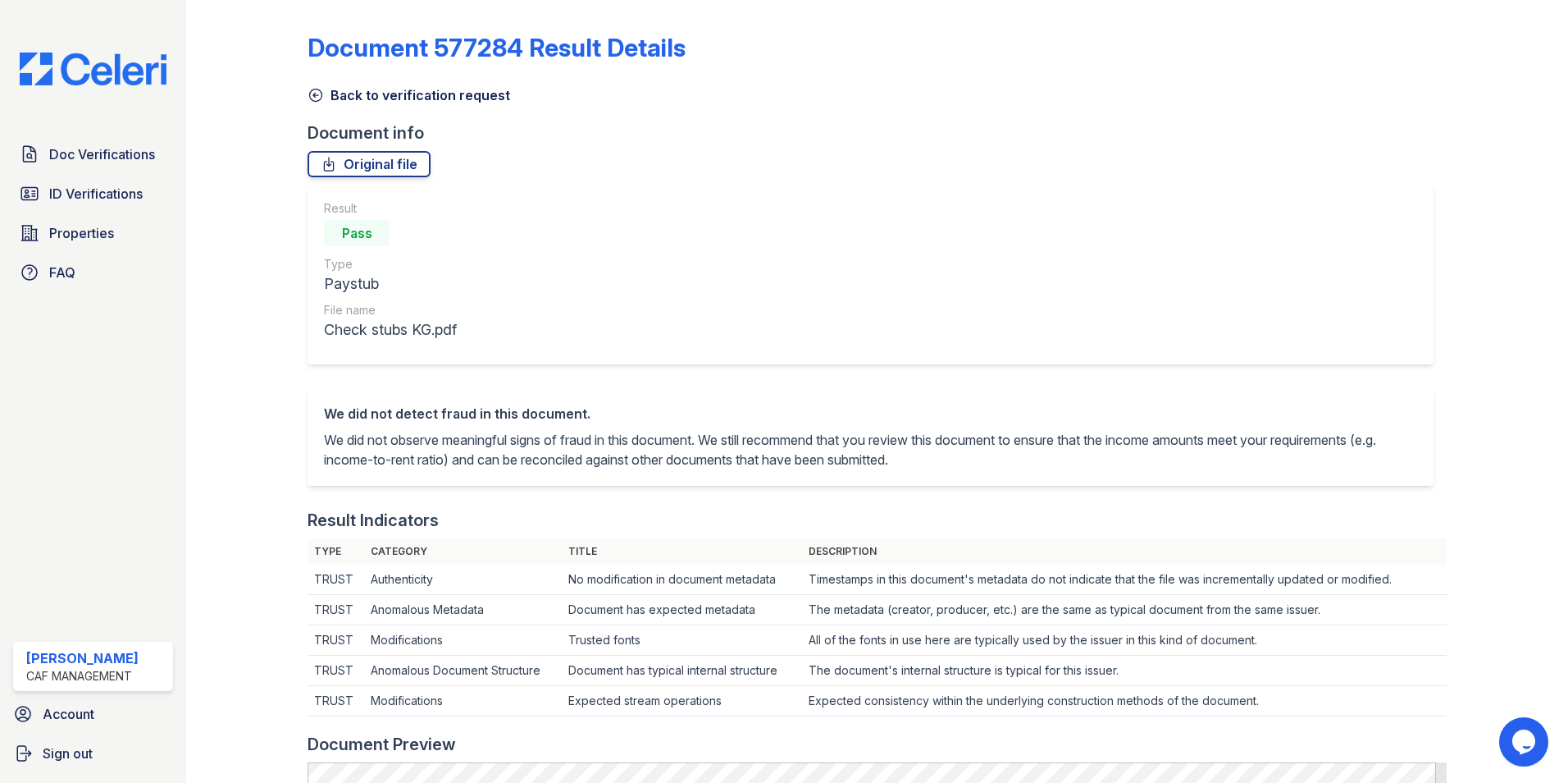
click at [317, 95] on icon at bounding box center [315, 95] width 16 height 16
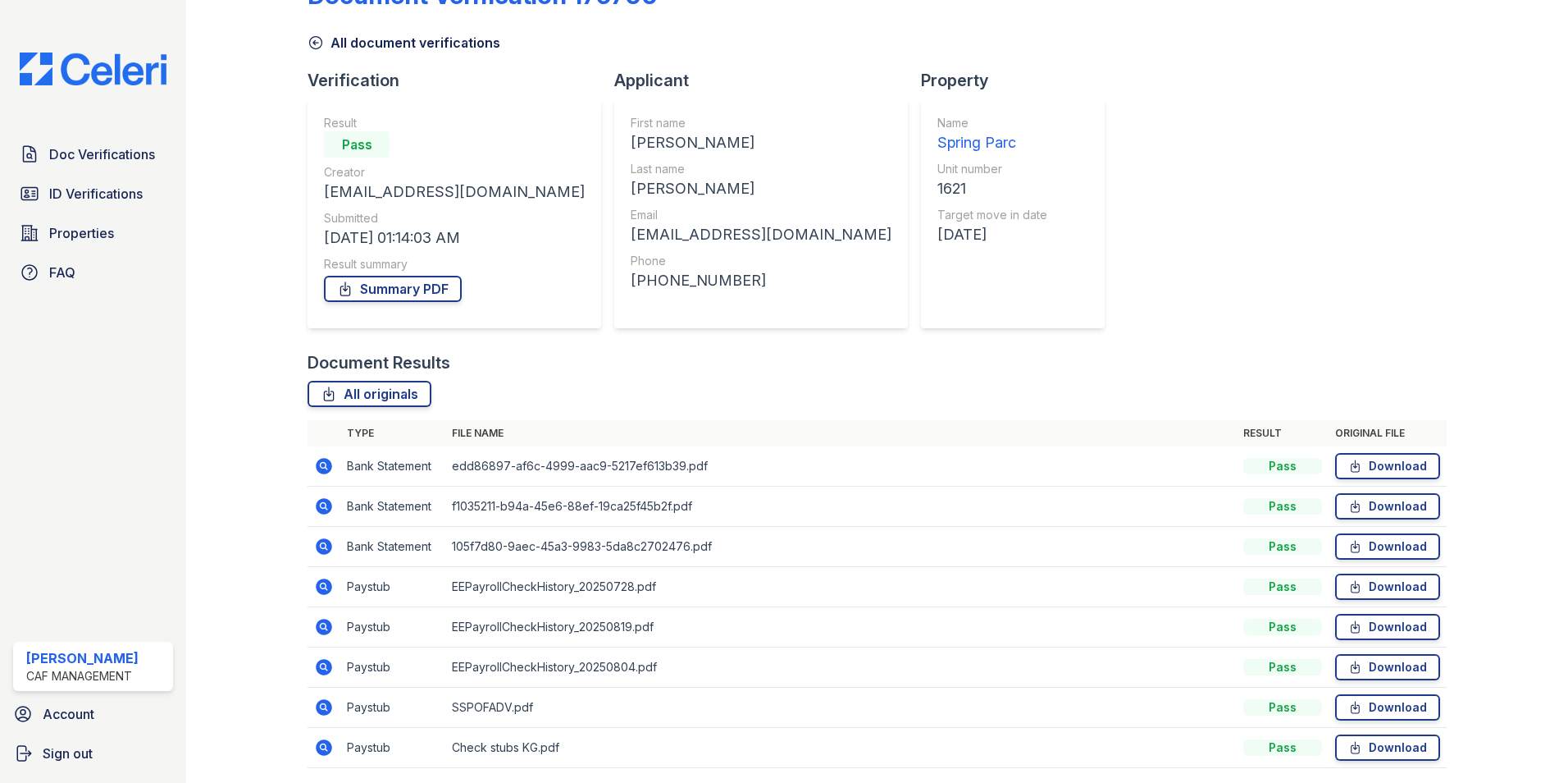
scroll to position [82, 0]
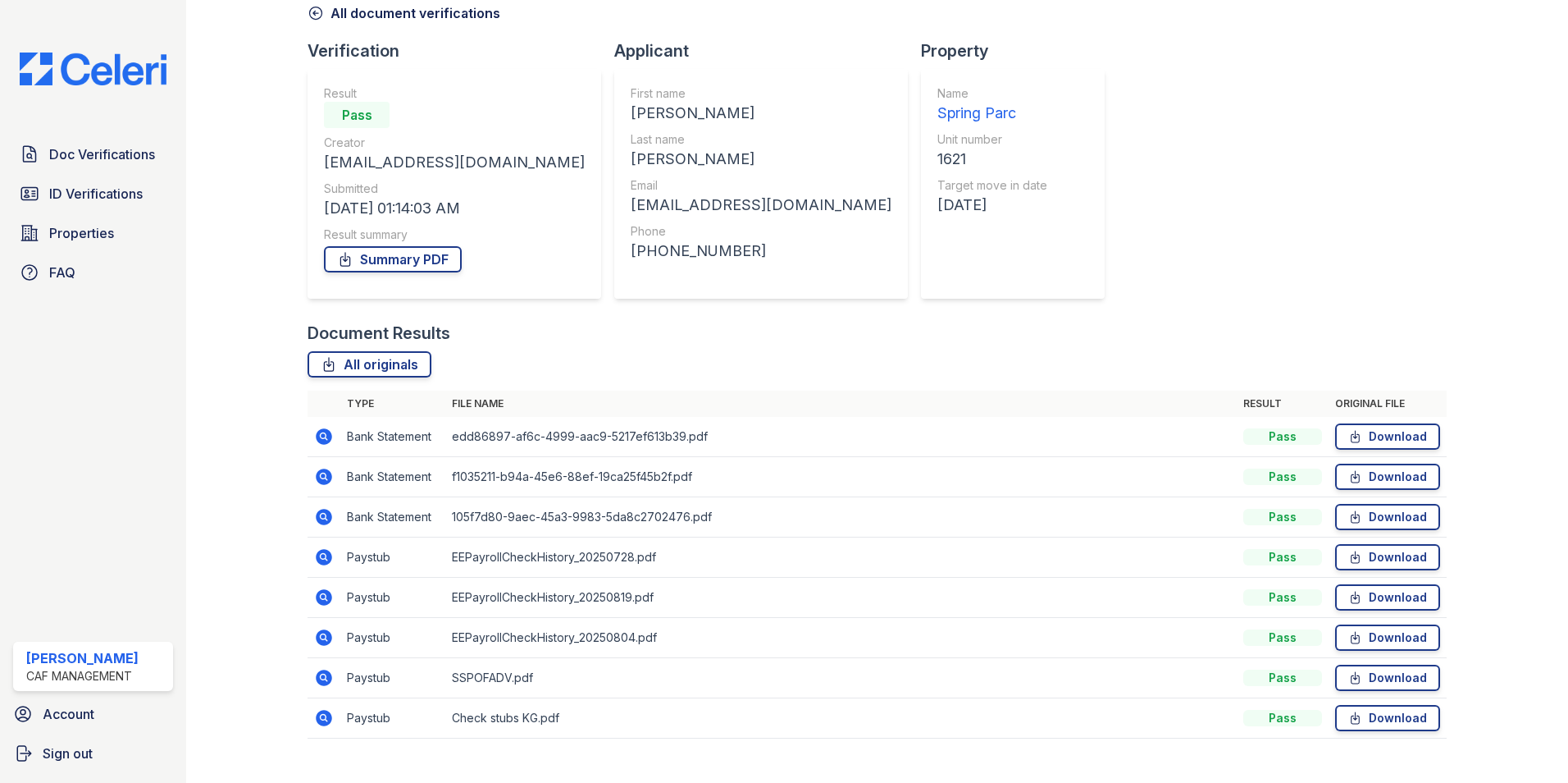
click at [323, 598] on icon at bounding box center [322, 596] width 4 height 4
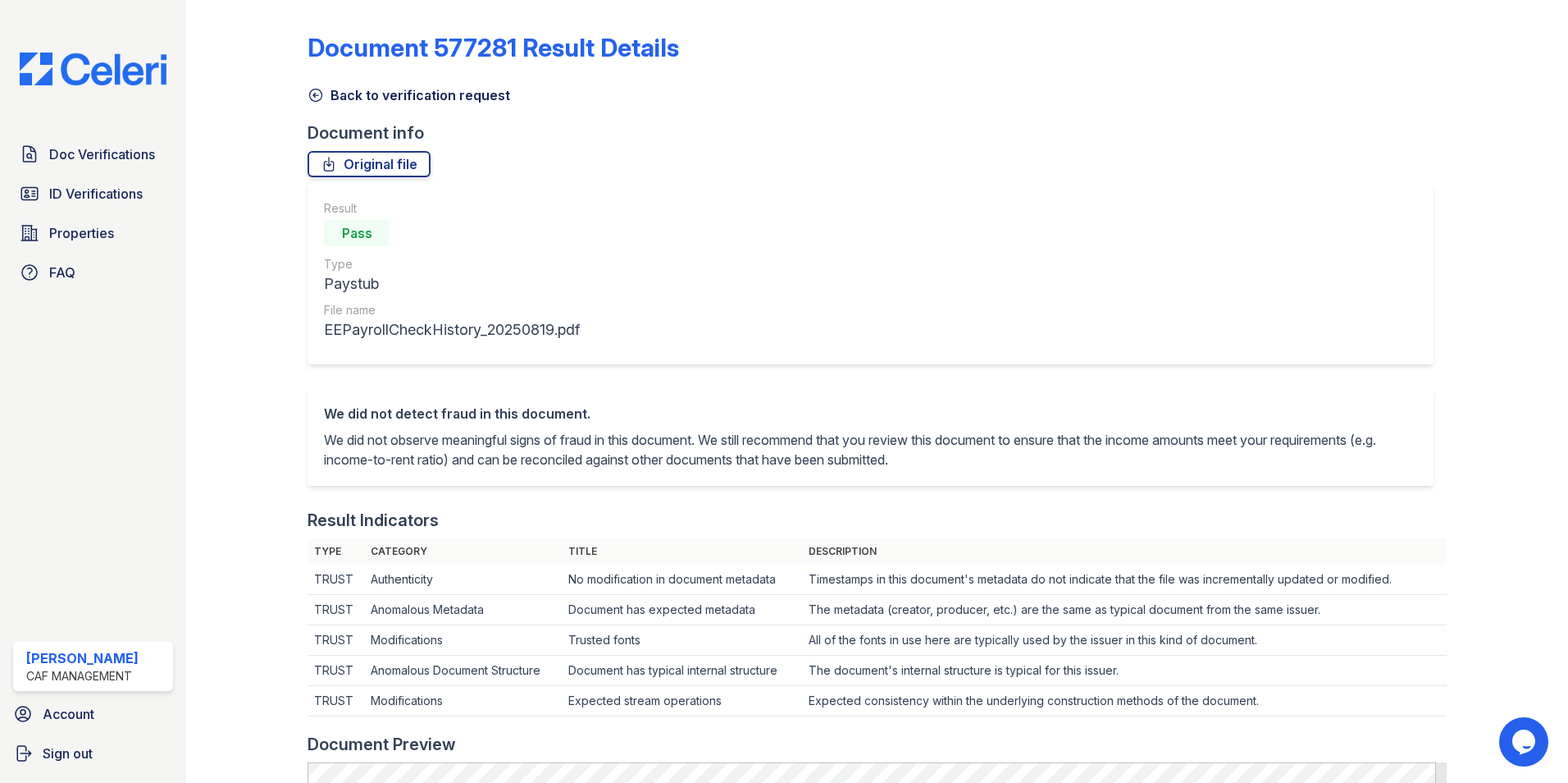
click at [309, 101] on icon at bounding box center [315, 95] width 16 height 16
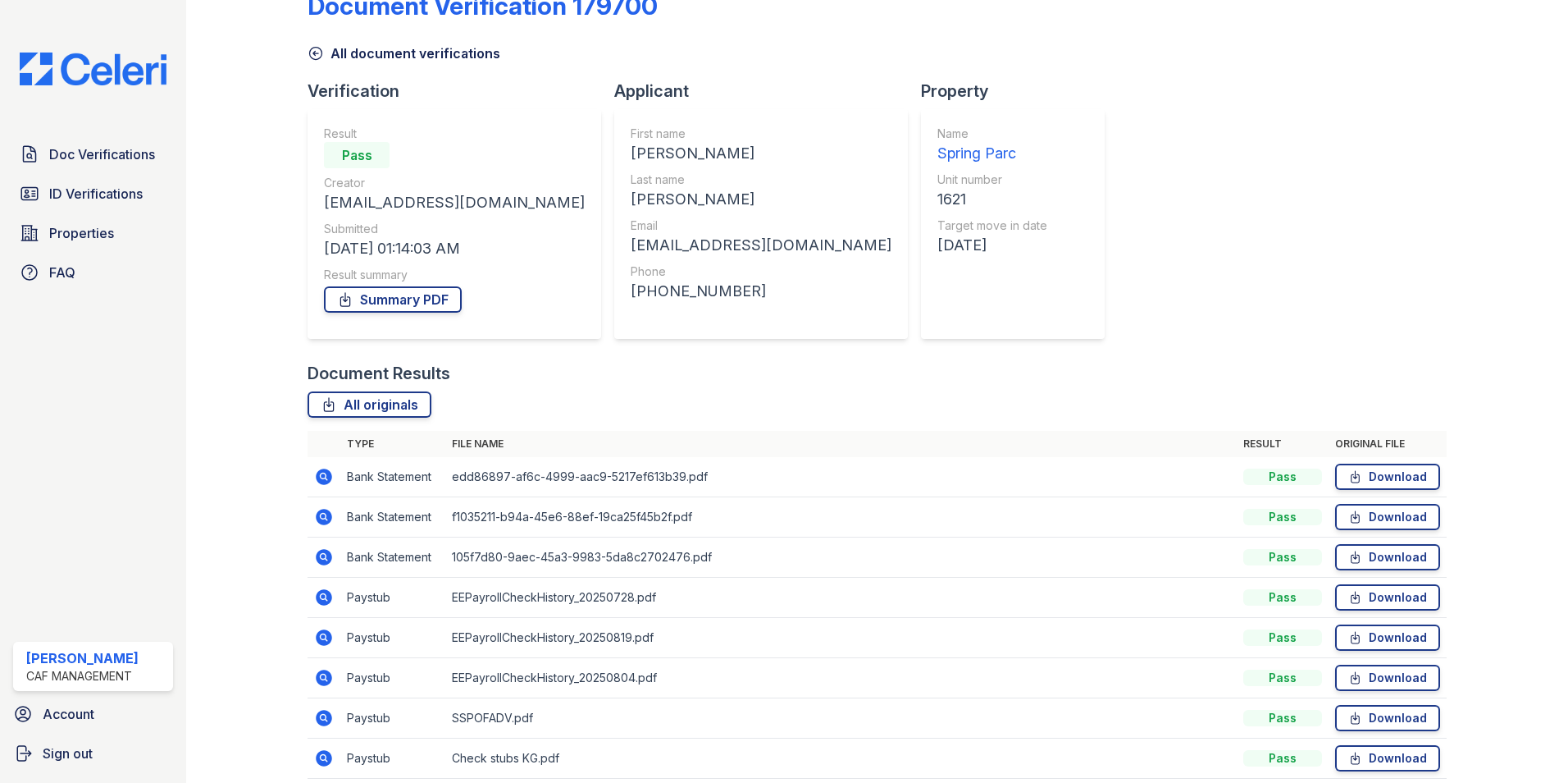
scroll to position [82, 0]
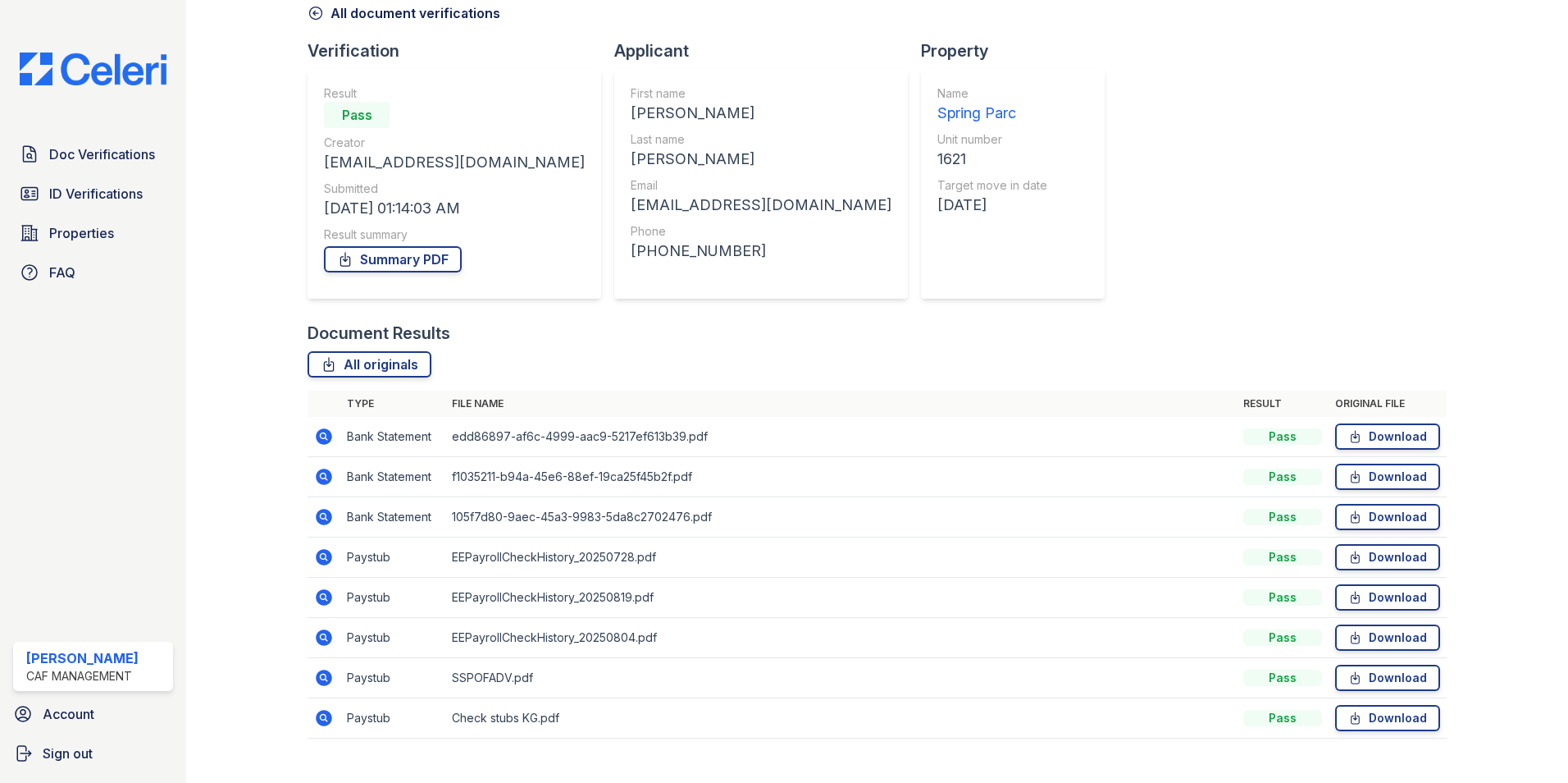
click at [320, 642] on icon at bounding box center [324, 637] width 16 height 16
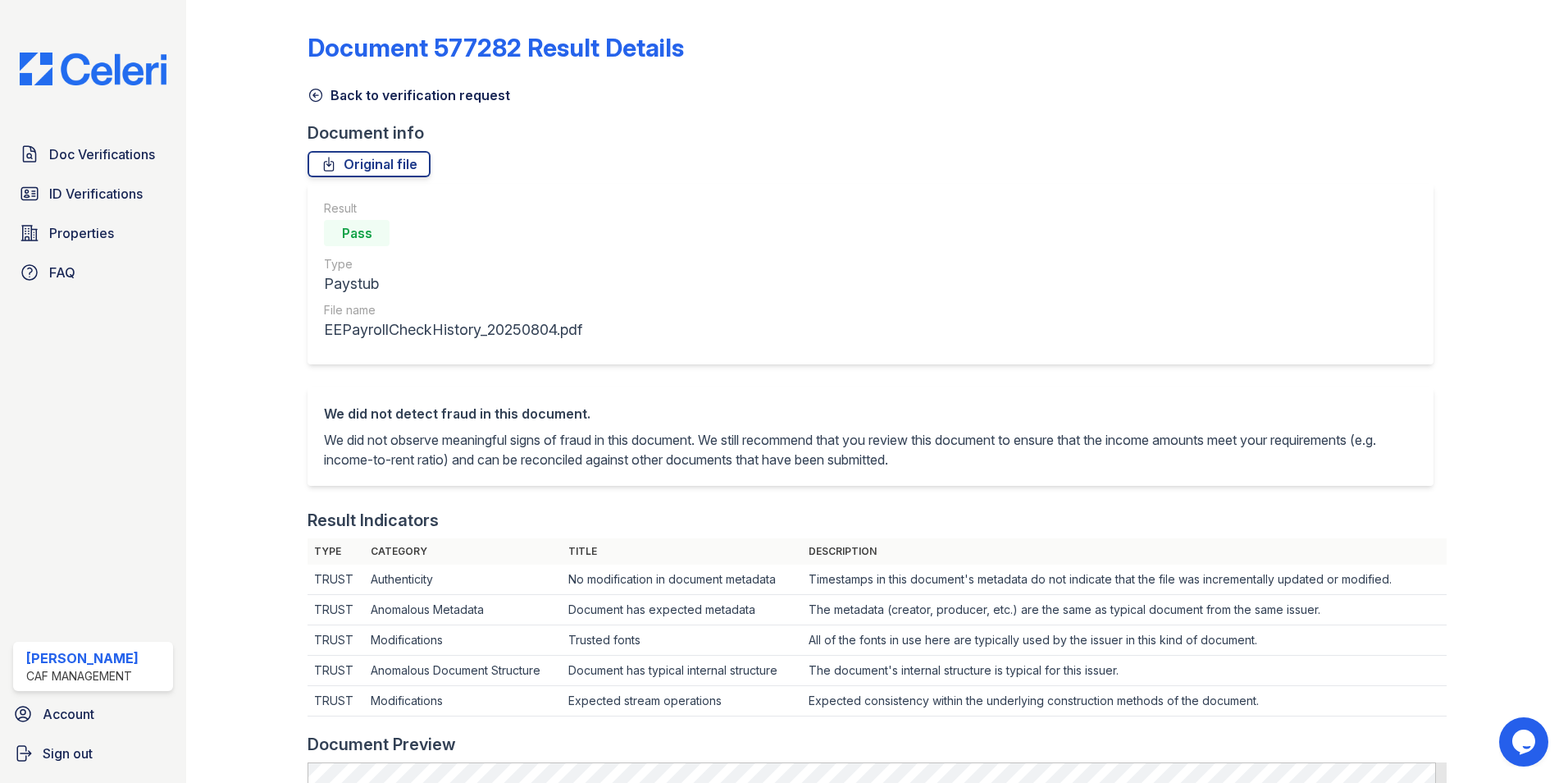
click at [315, 99] on icon at bounding box center [315, 95] width 16 height 16
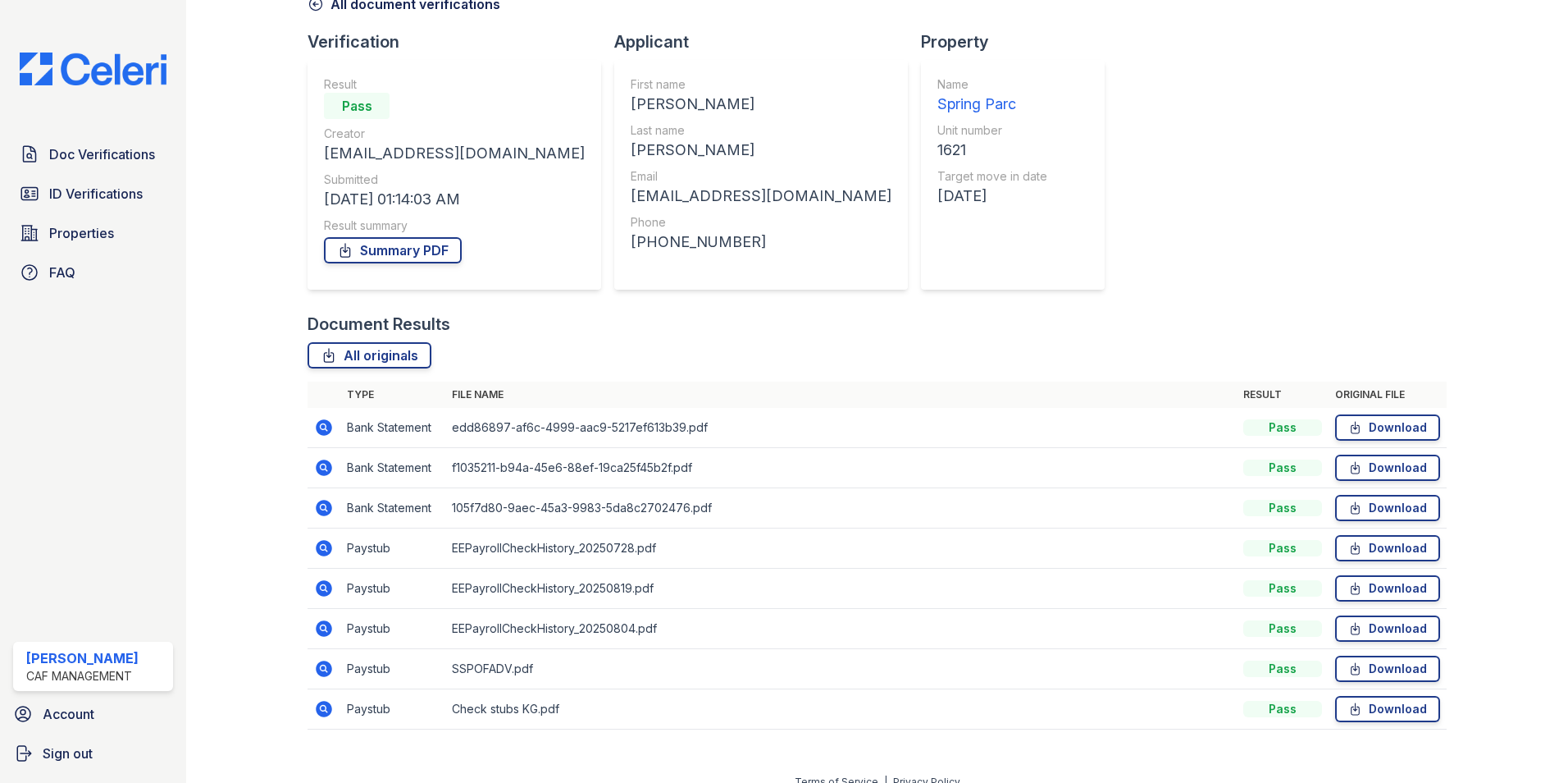
scroll to position [110, 0]
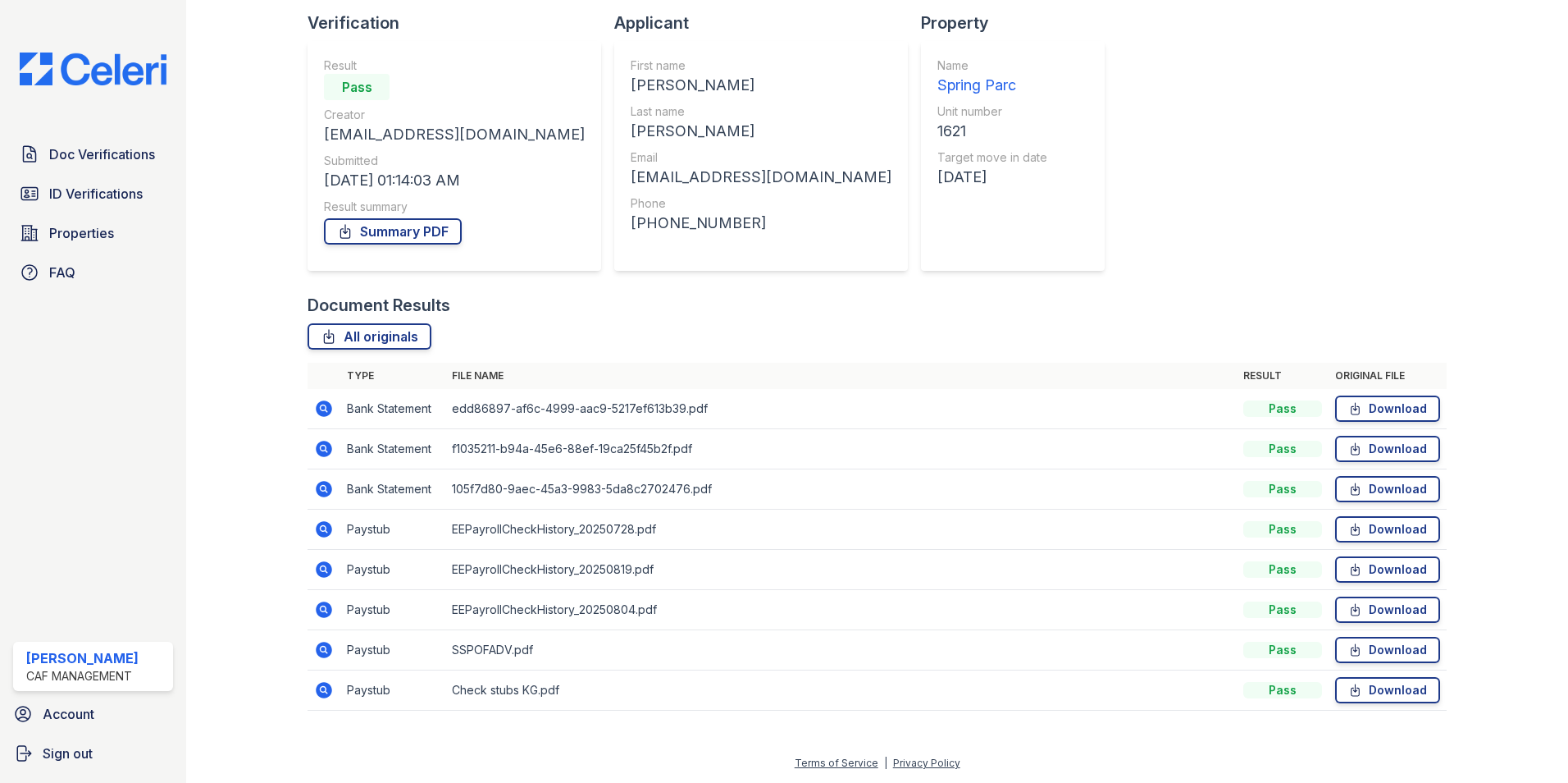
click at [320, 648] on icon at bounding box center [324, 649] width 19 height 19
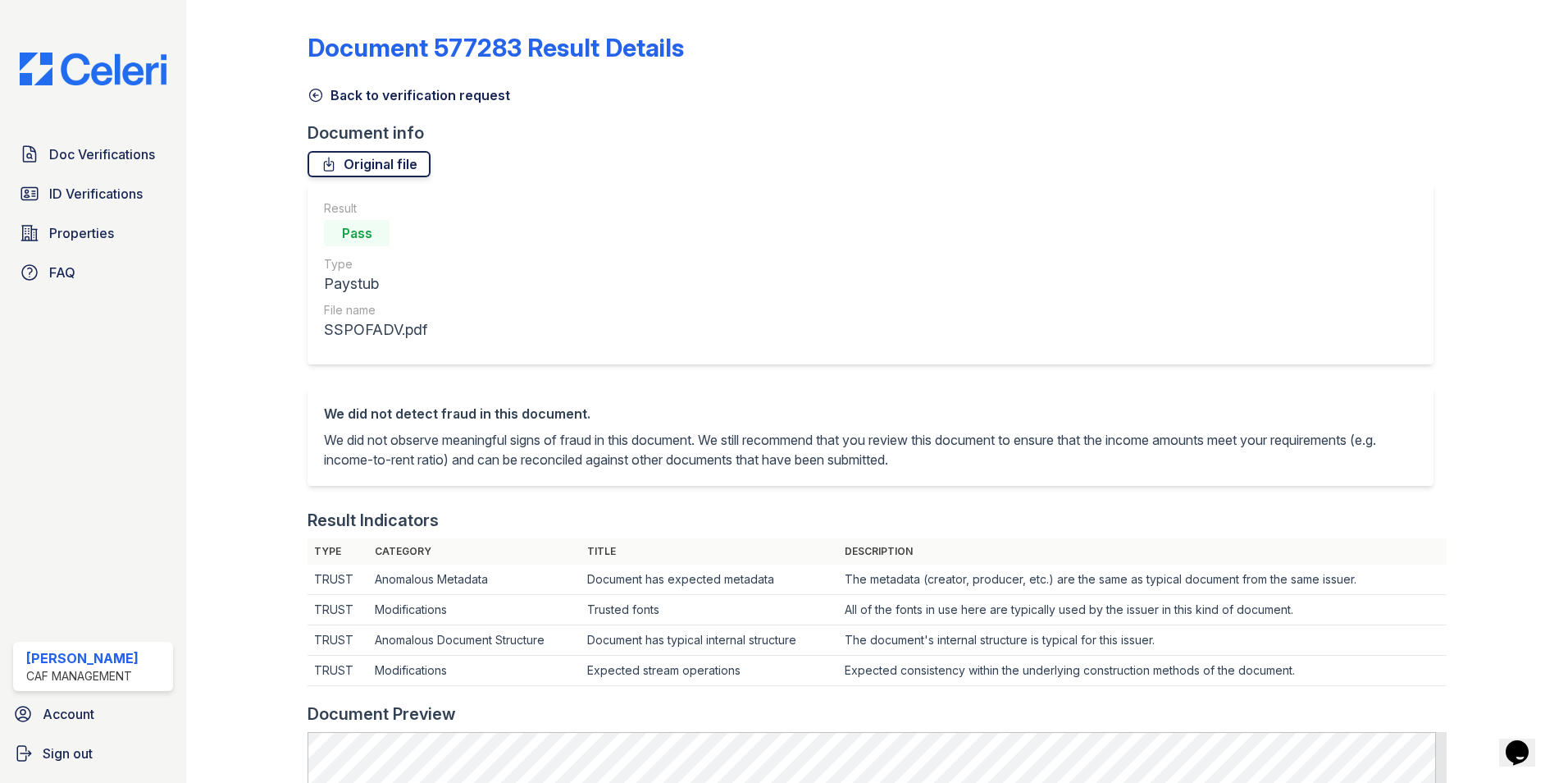
click at [385, 155] on link "Original file" at bounding box center [369, 164] width 123 height 26
click at [314, 90] on icon at bounding box center [316, 96] width 13 height 13
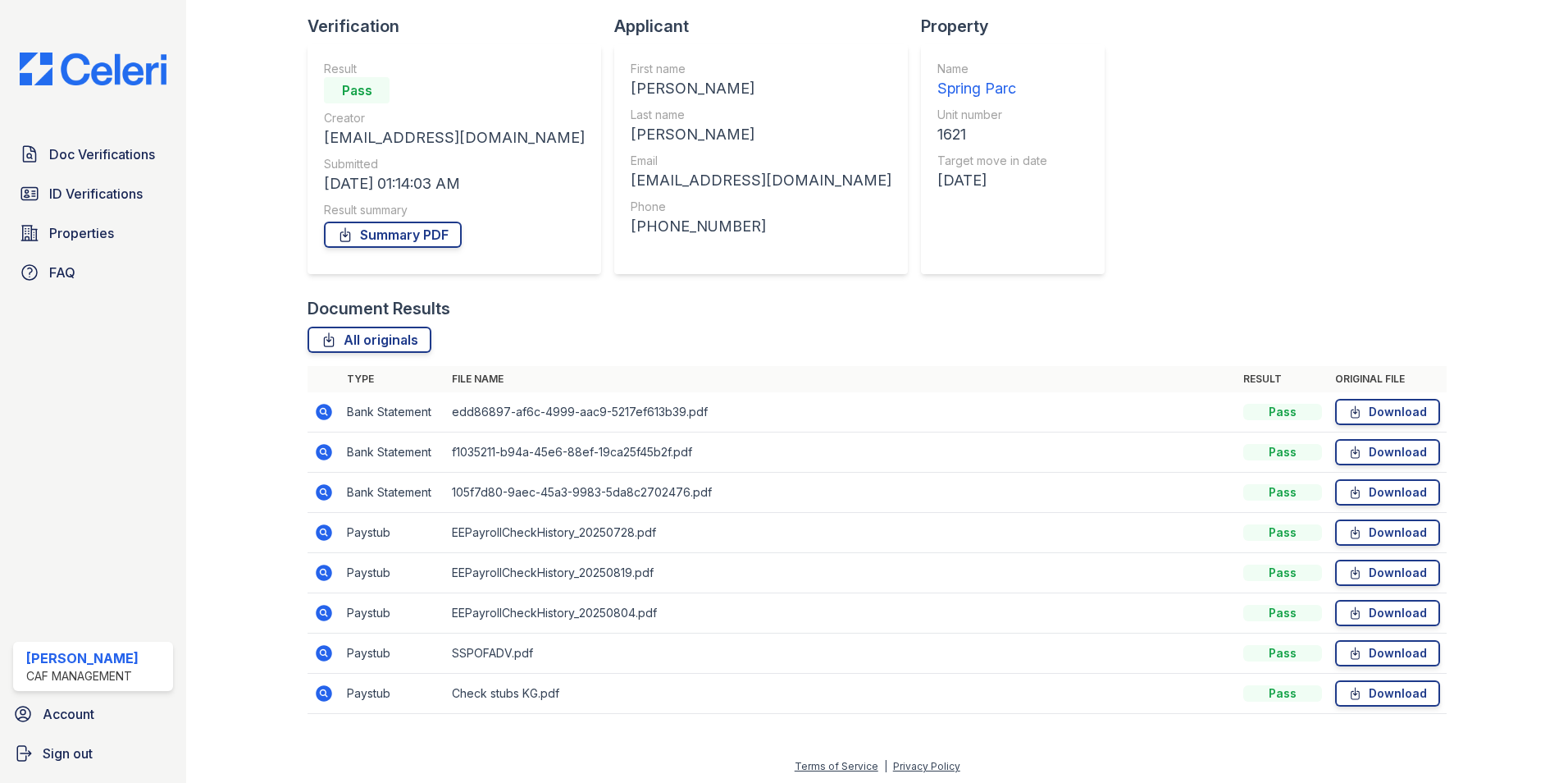
scroll to position [110, 0]
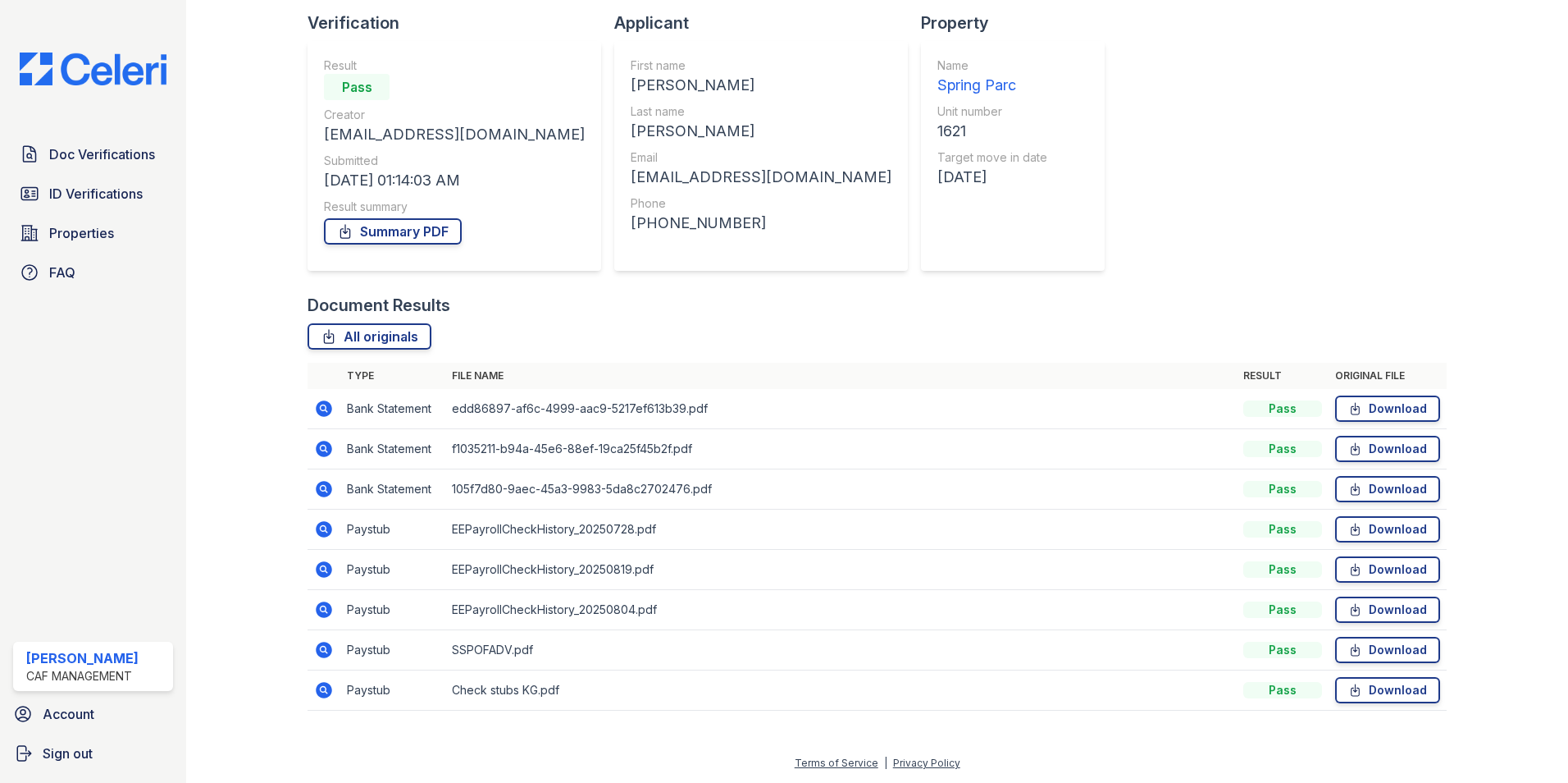
click at [325, 690] on icon at bounding box center [324, 689] width 16 height 16
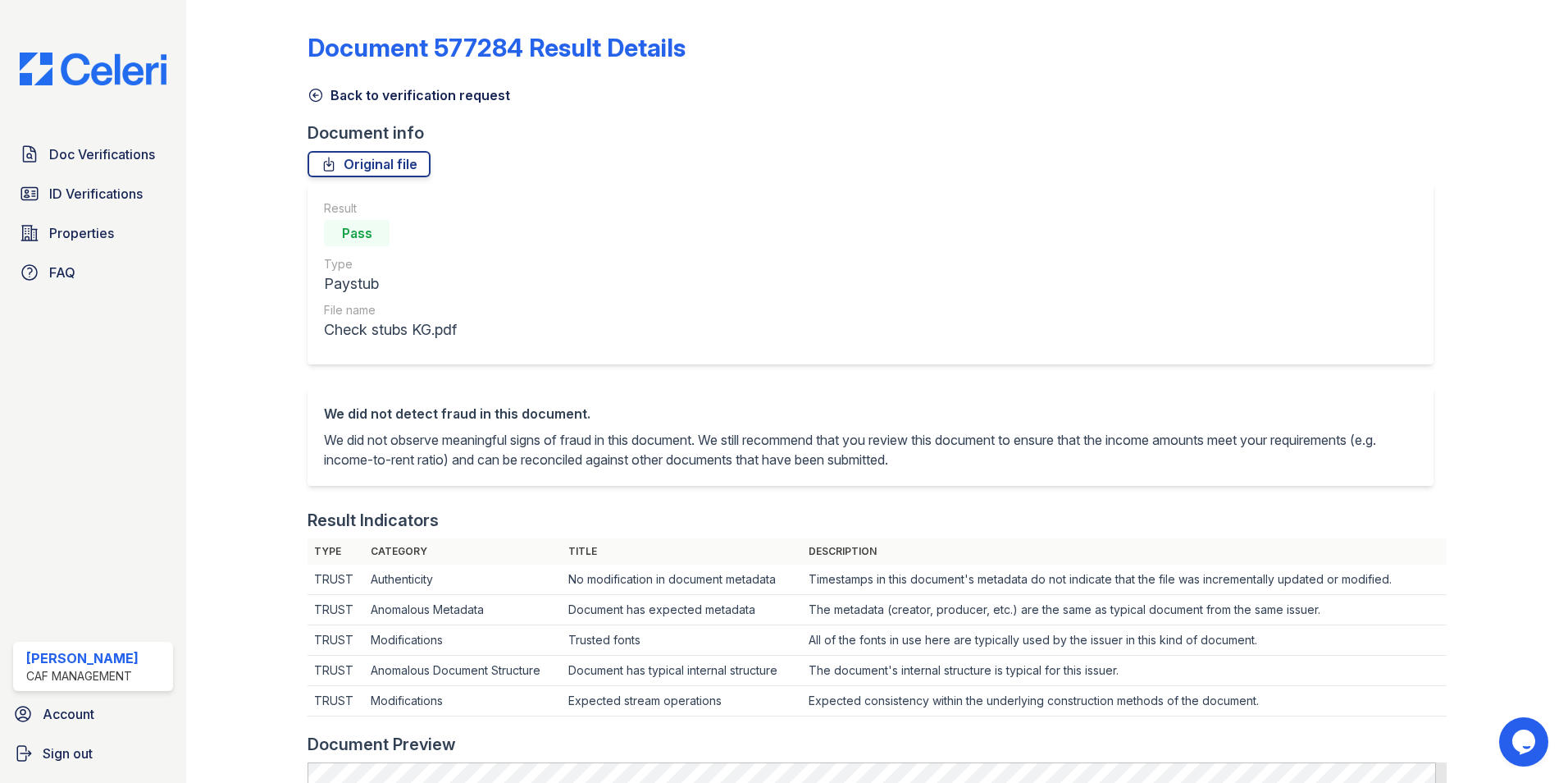
click at [309, 88] on icon at bounding box center [315, 95] width 16 height 16
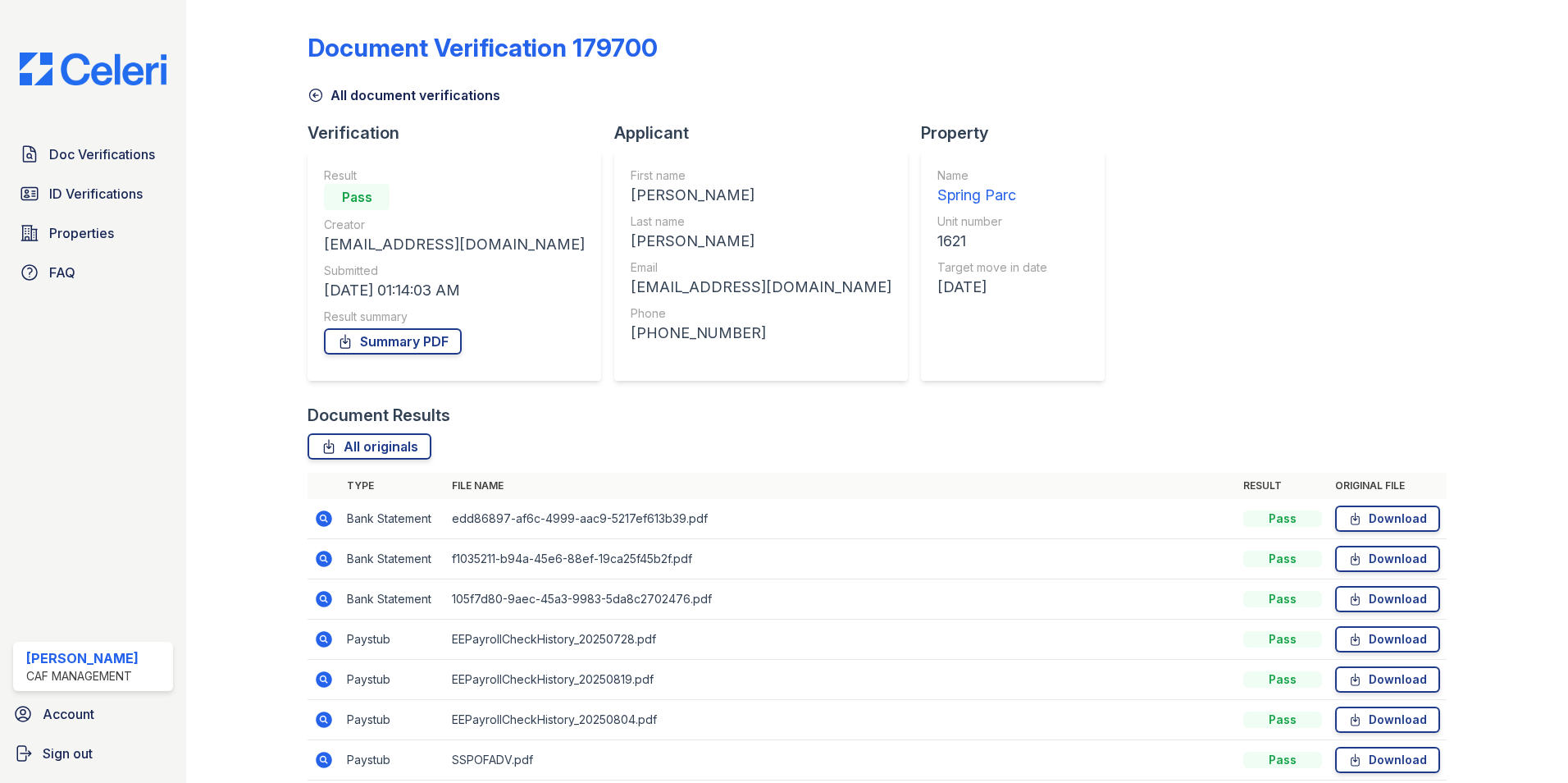
click at [325, 513] on icon at bounding box center [324, 518] width 16 height 16
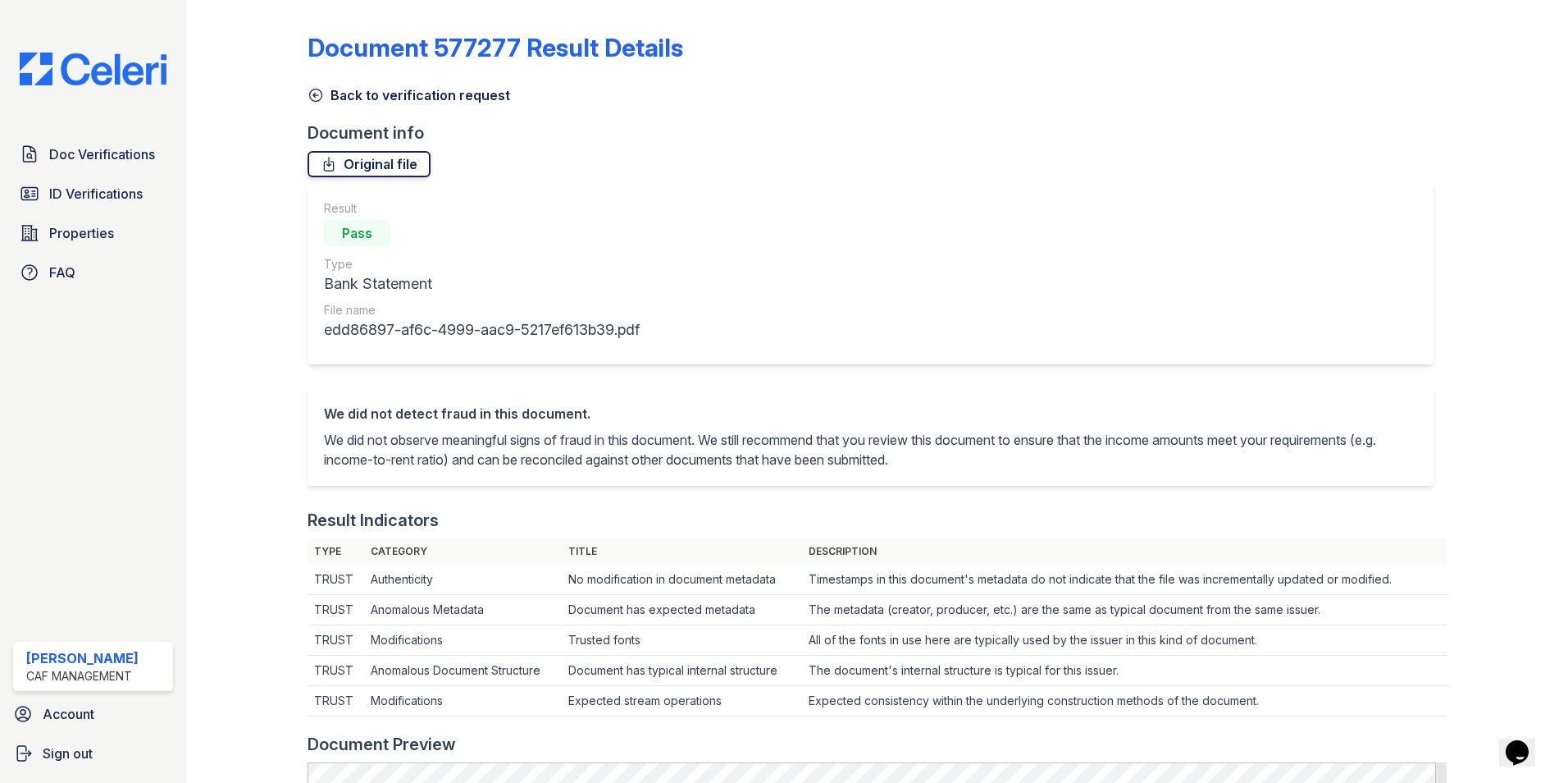
click at [349, 167] on link "Original file" at bounding box center [369, 164] width 123 height 26
click at [312, 96] on icon at bounding box center [315, 95] width 16 height 16
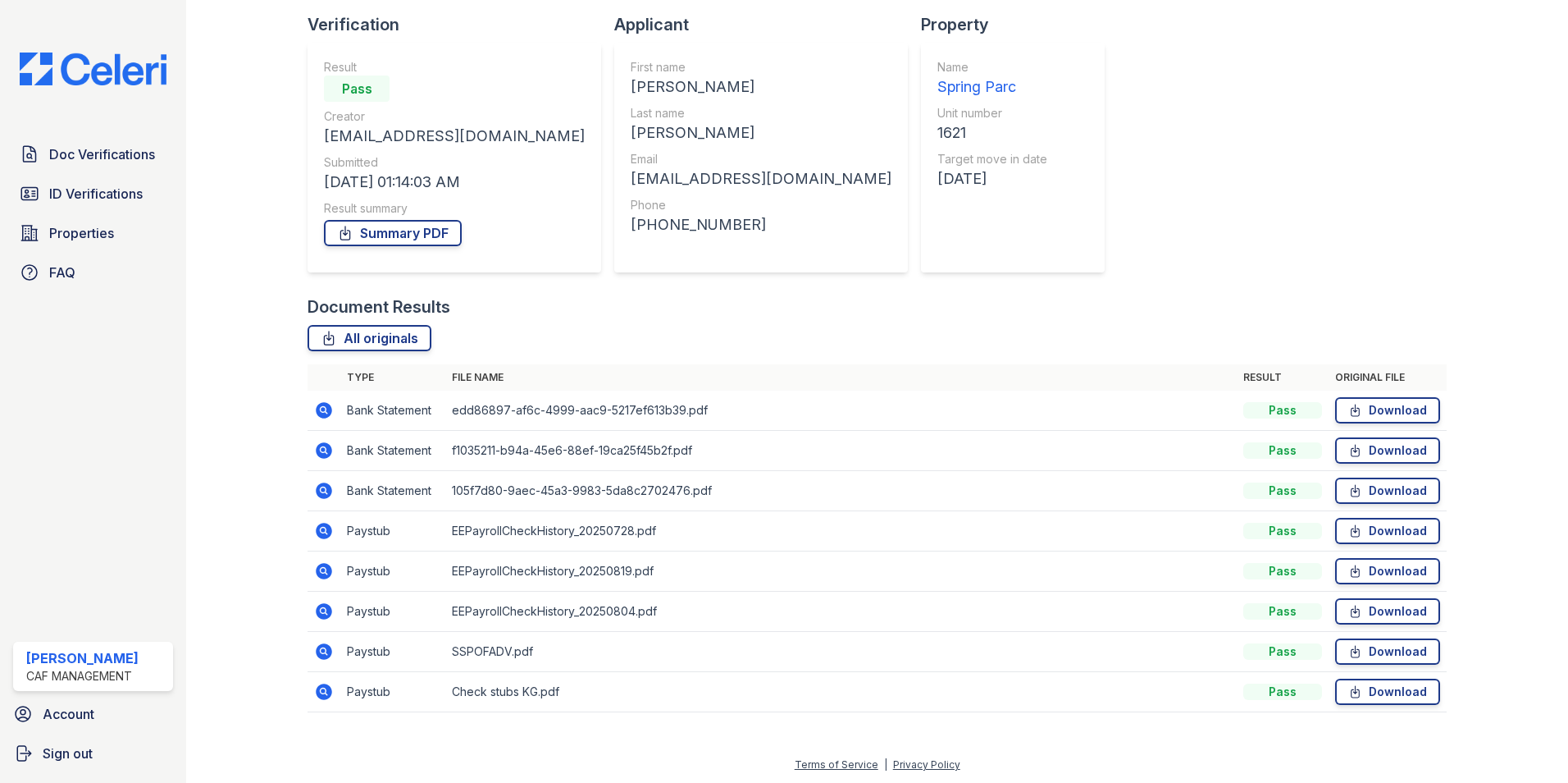
scroll to position [110, 0]
click at [323, 652] on icon at bounding box center [324, 649] width 19 height 19
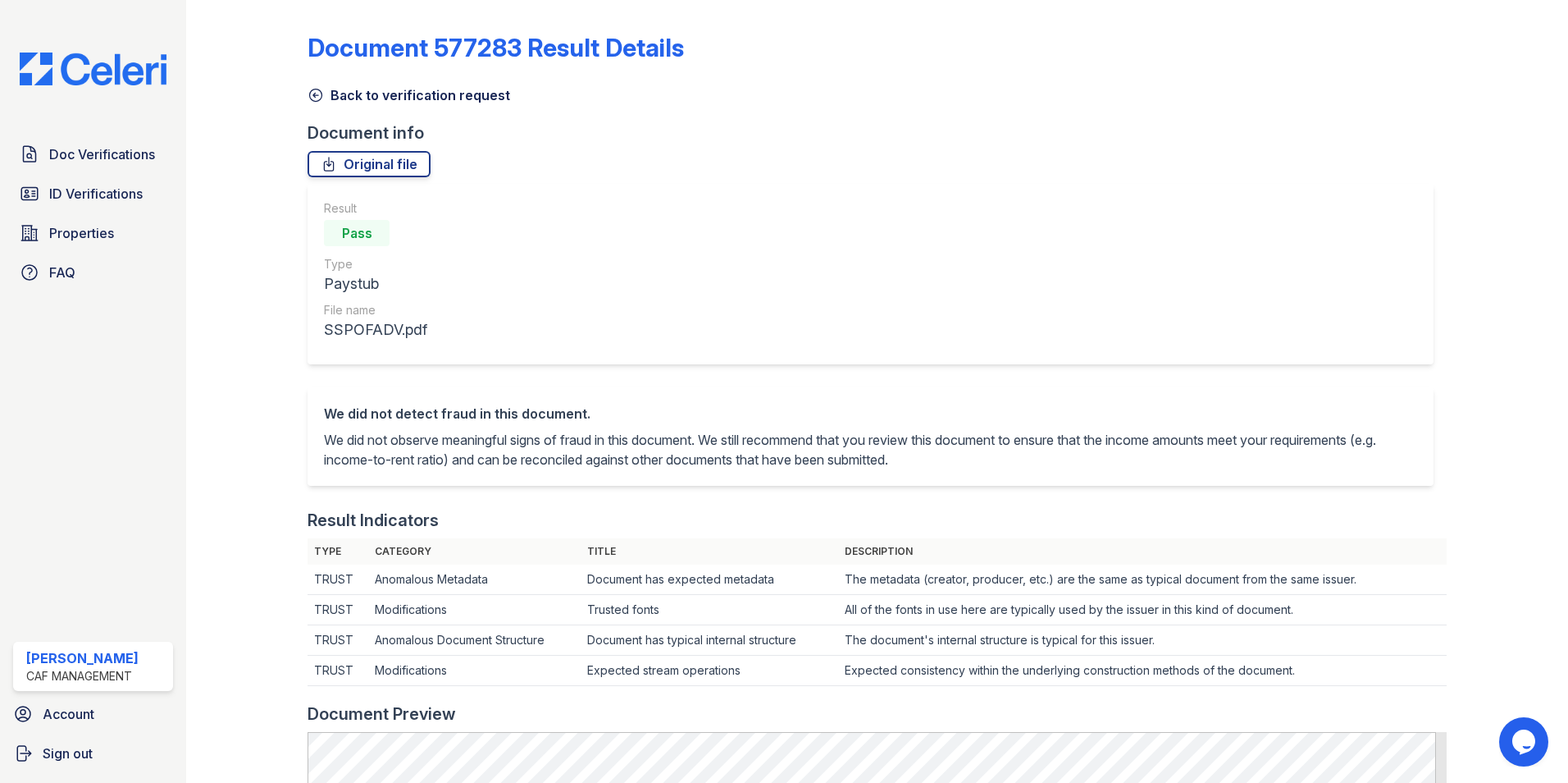
click at [319, 96] on icon at bounding box center [315, 95] width 16 height 16
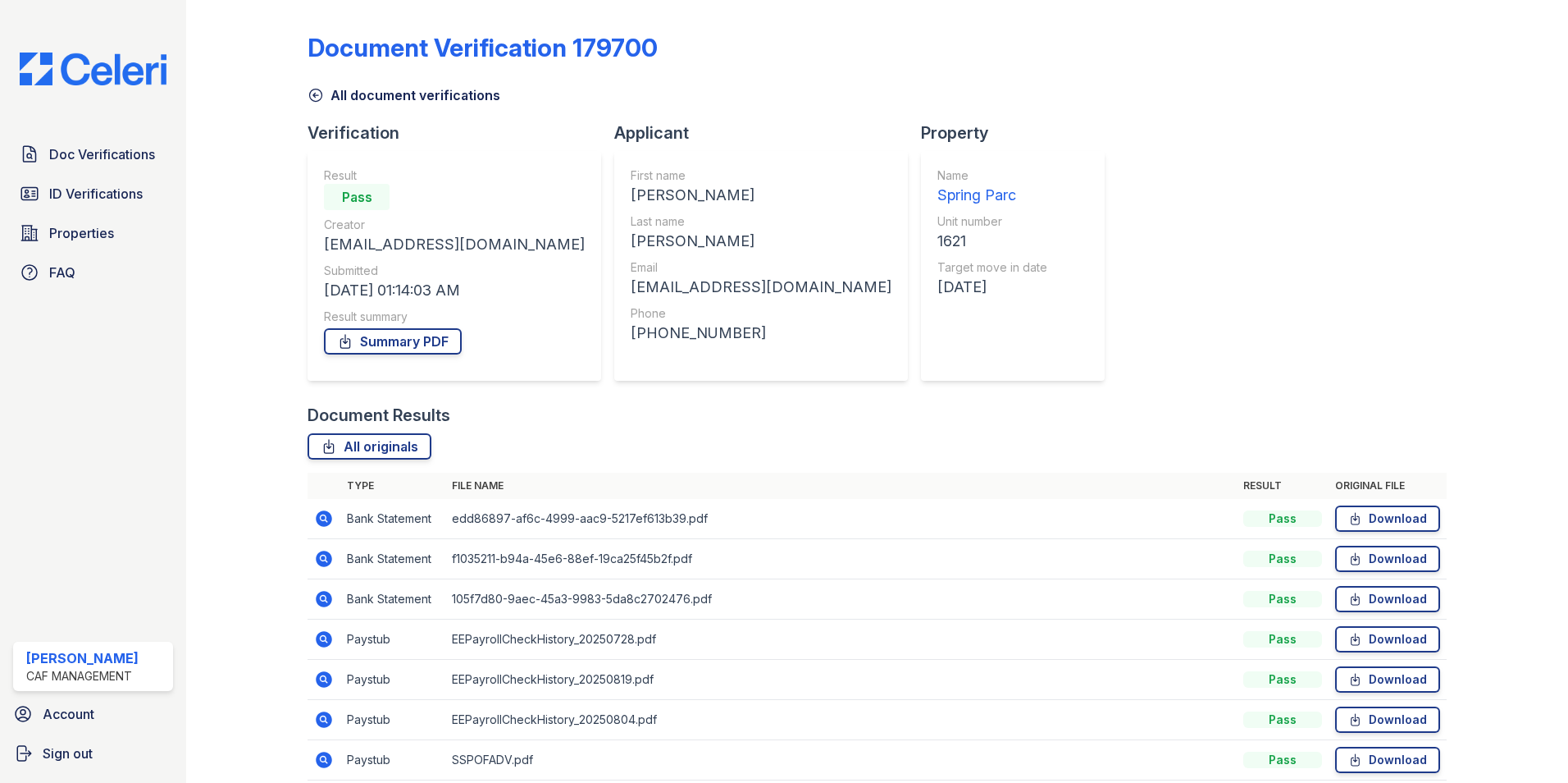
click at [313, 96] on icon at bounding box center [316, 96] width 13 height 13
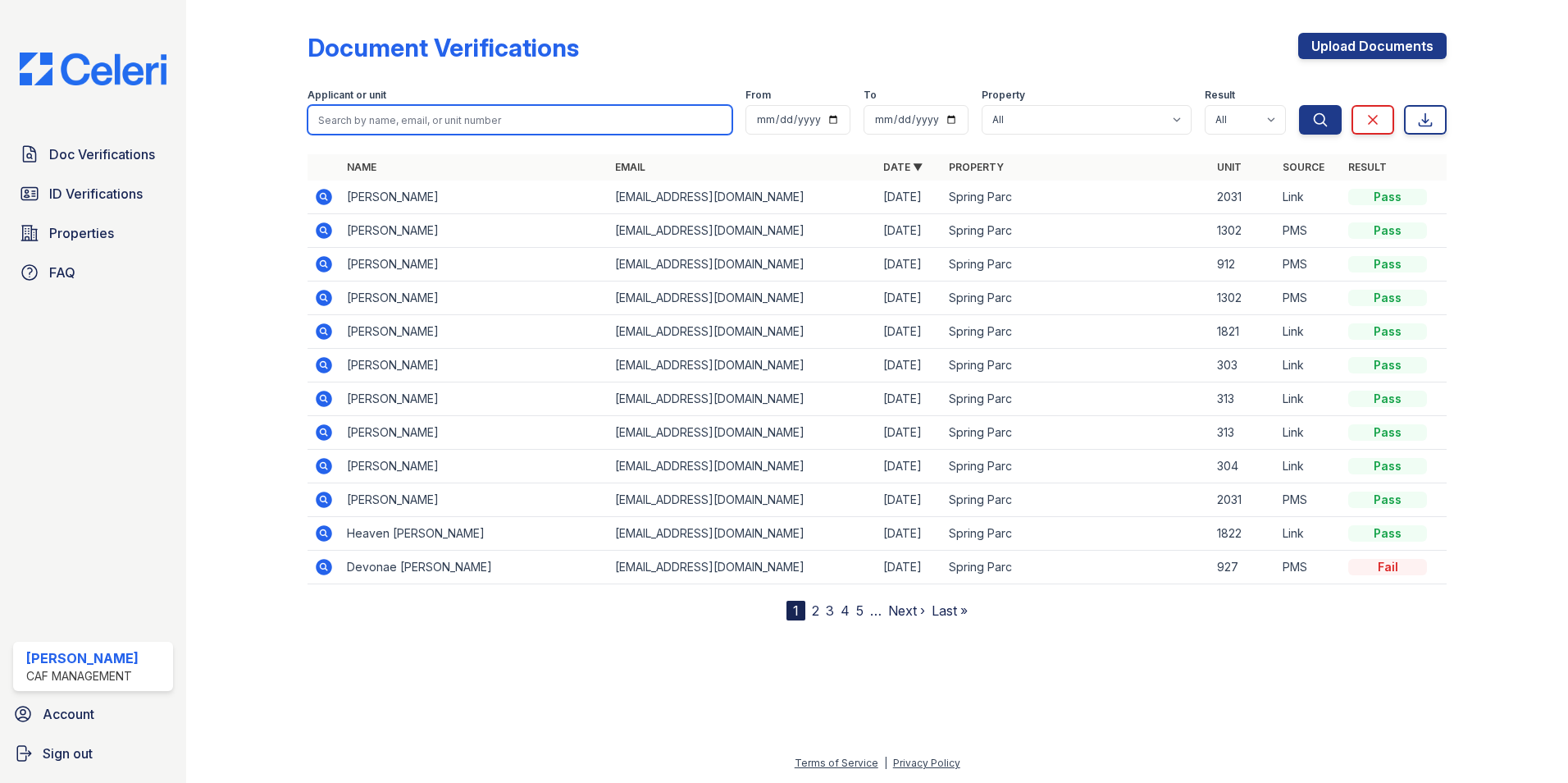
click at [390, 119] on input "search" at bounding box center [520, 119] width 425 height 30
type input "[PERSON_NAME]"
click at [1299, 105] on button "Search" at bounding box center [1320, 119] width 42 height 30
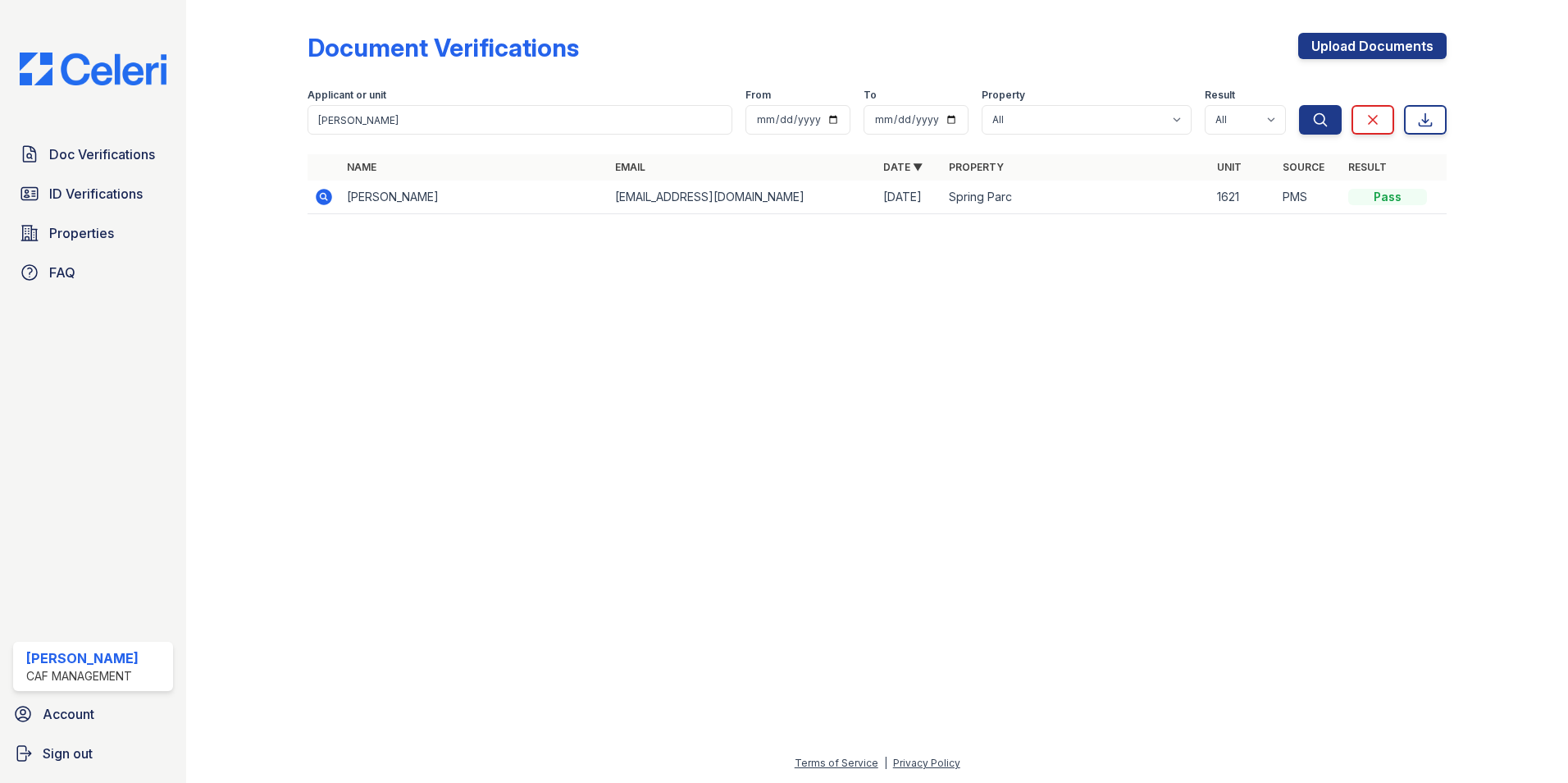
click at [331, 199] on icon at bounding box center [324, 196] width 16 height 16
